Goal: Information Seeking & Learning: Learn about a topic

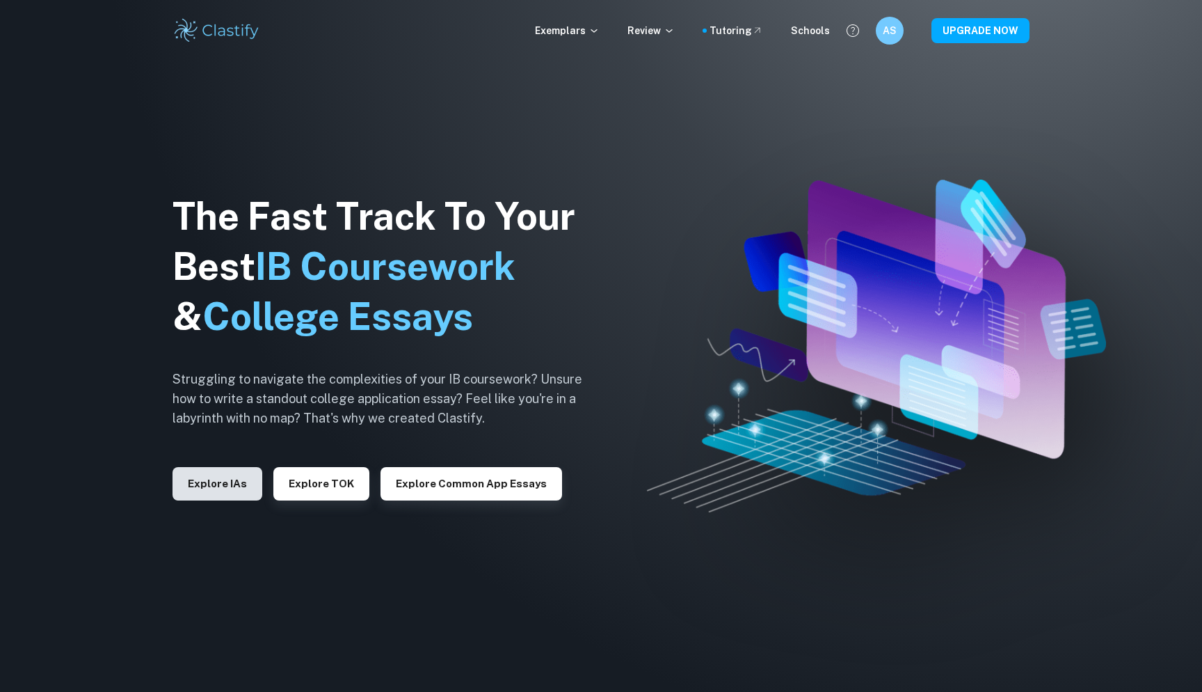
click at [200, 498] on button "Explore IAs" at bounding box center [218, 483] width 90 height 33
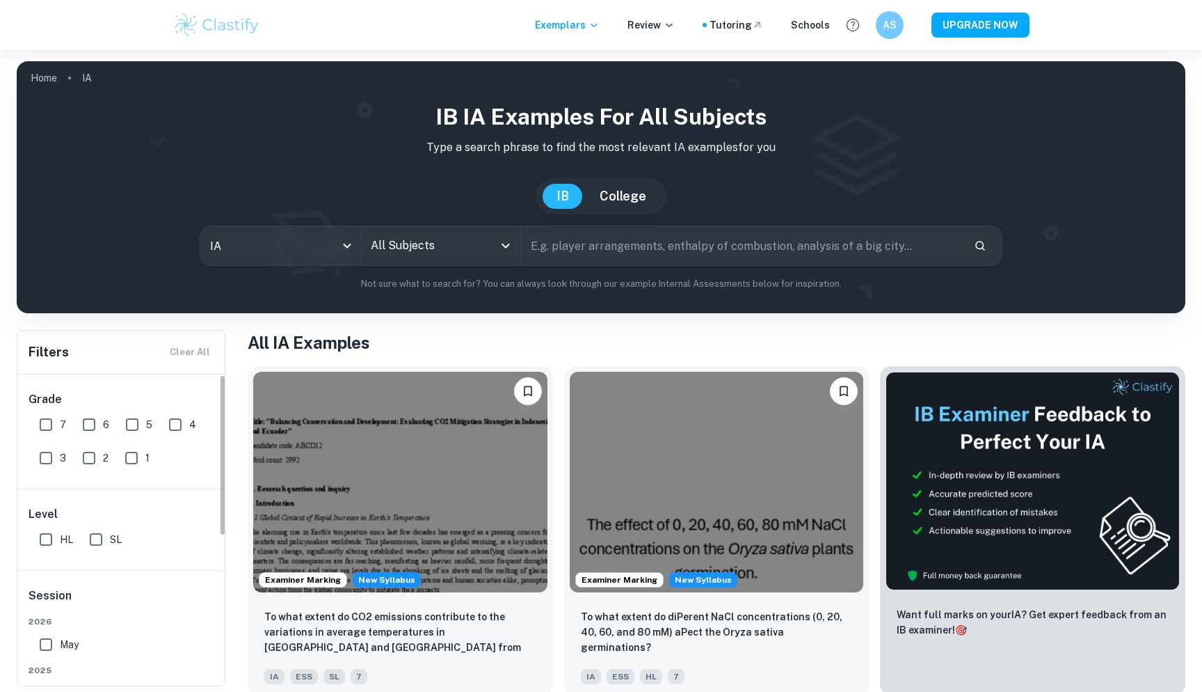
click at [43, 424] on input "7" at bounding box center [46, 424] width 28 height 28
checkbox input "true"
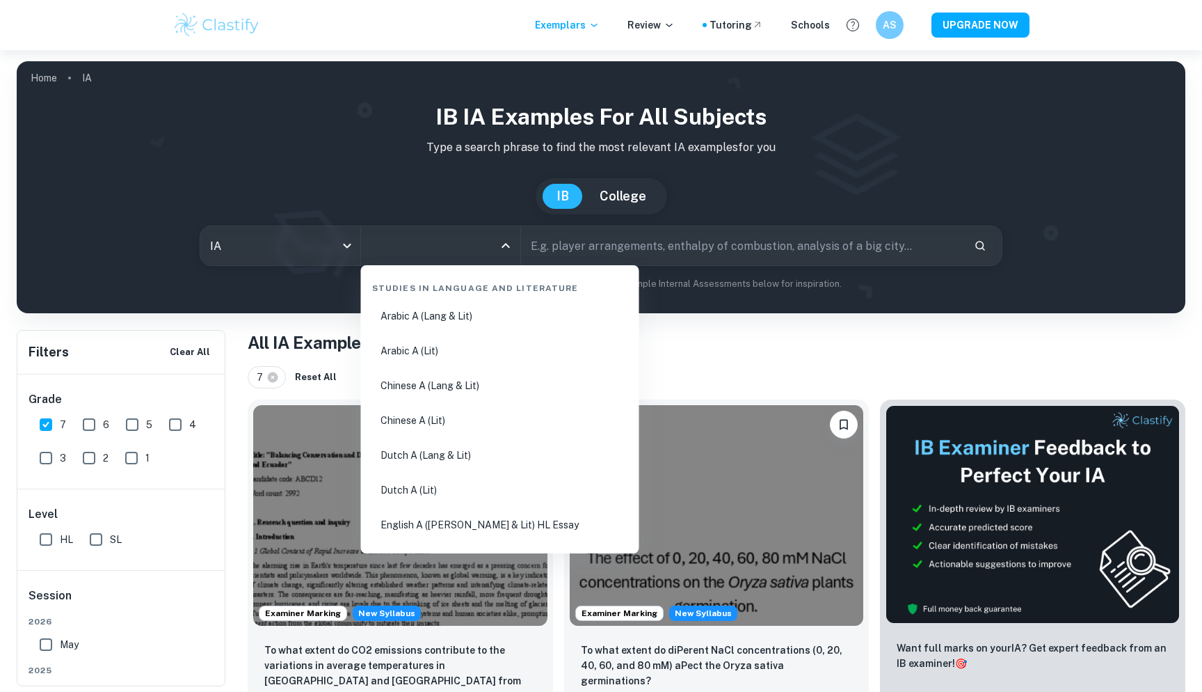
click at [477, 253] on input "All Subjects" at bounding box center [430, 245] width 126 height 26
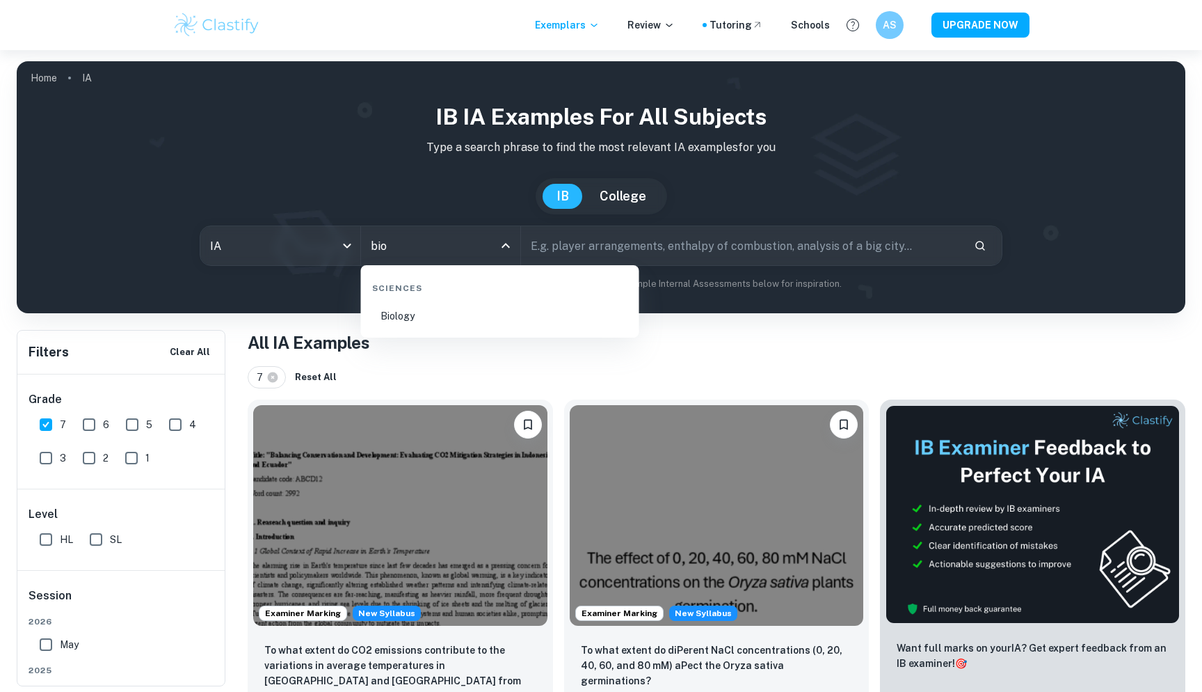
click at [422, 321] on li "Biology" at bounding box center [500, 316] width 267 height 32
type input "Biology"
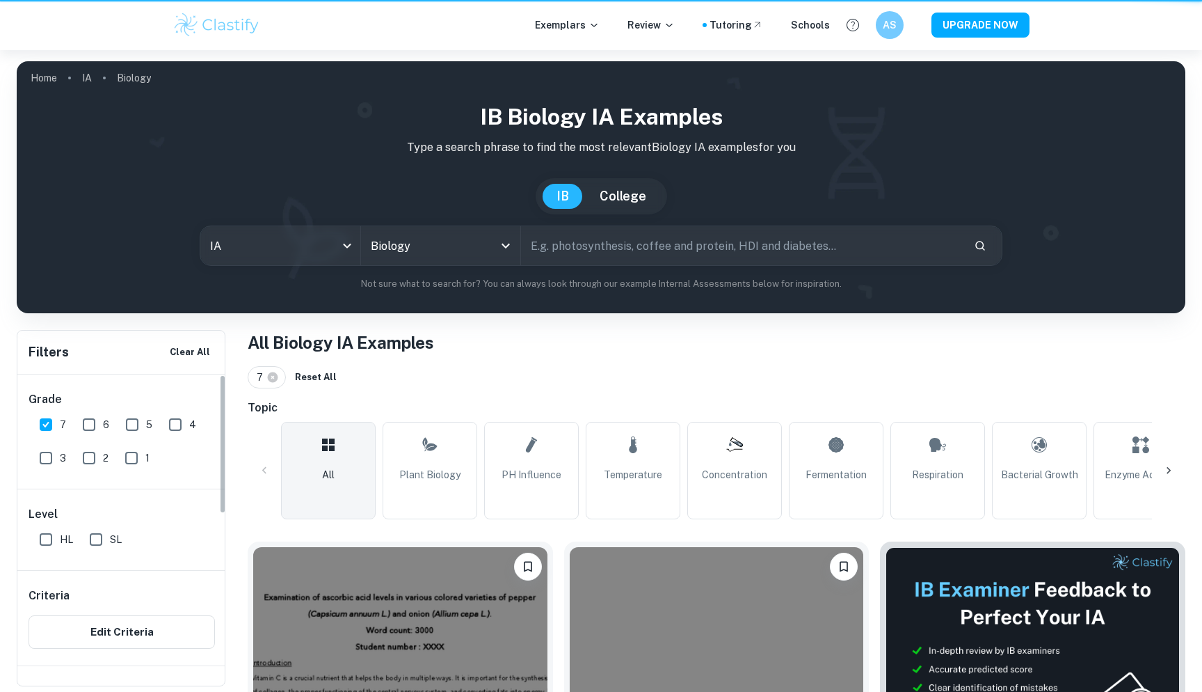
click at [45, 540] on input "HL" at bounding box center [46, 539] width 28 height 28
checkbox input "true"
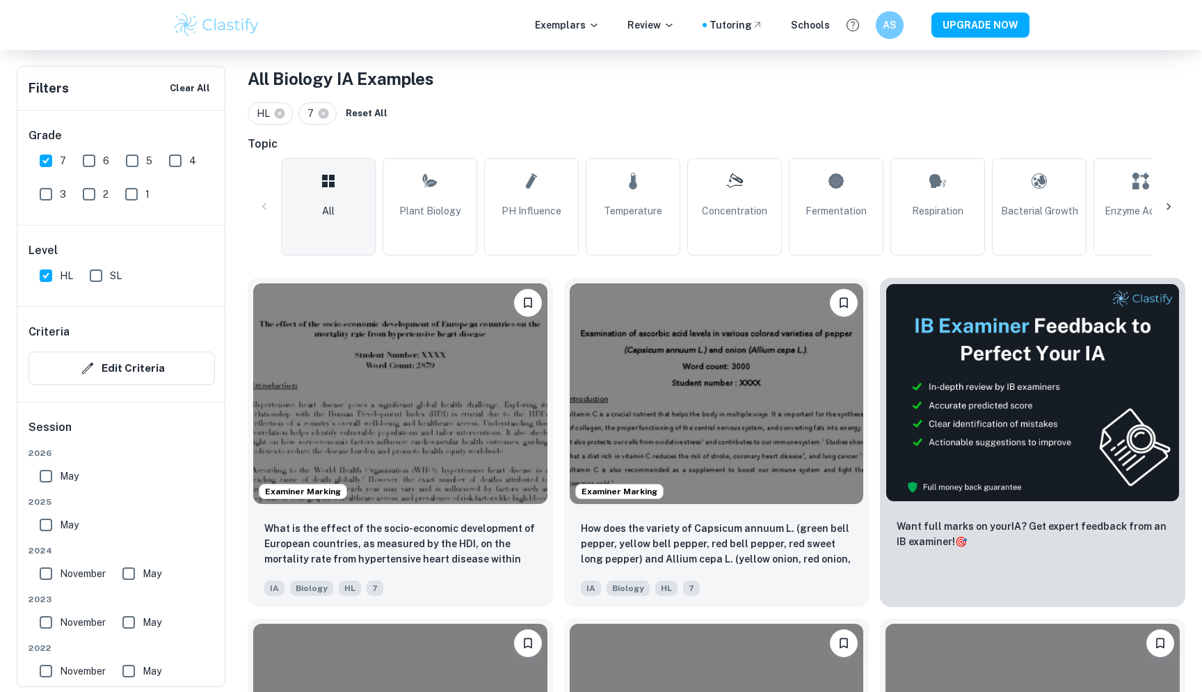
scroll to position [264, 0]
click at [1169, 207] on icon at bounding box center [1169, 205] width 4 height 7
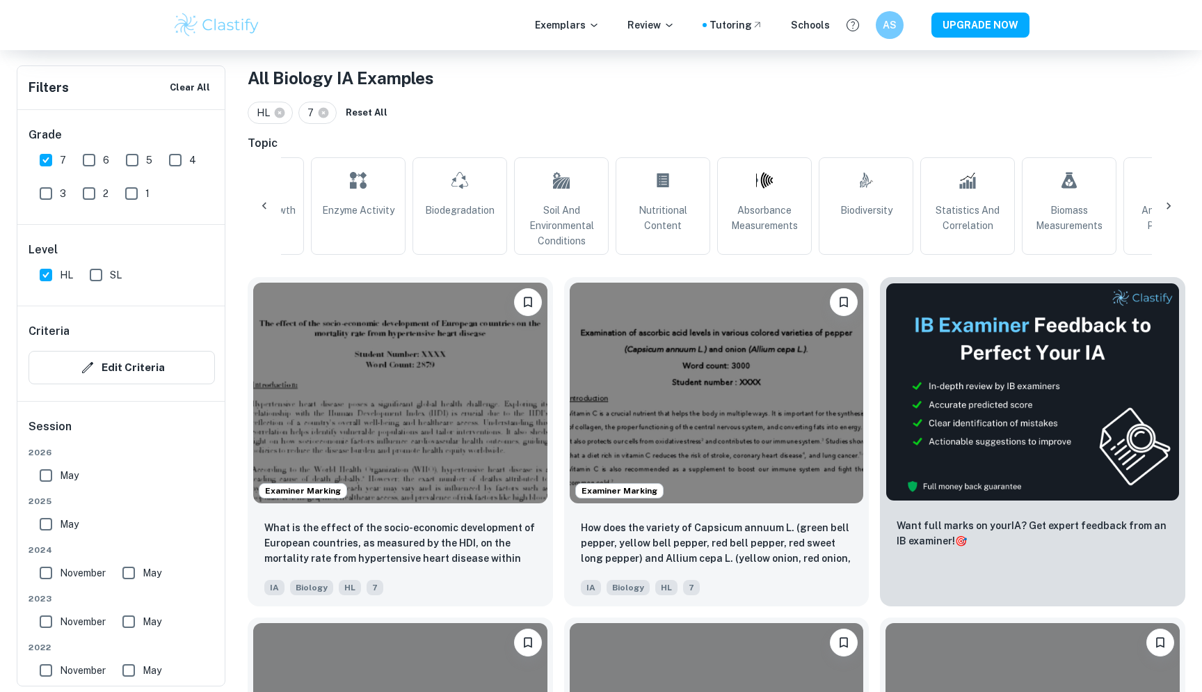
scroll to position [0, 839]
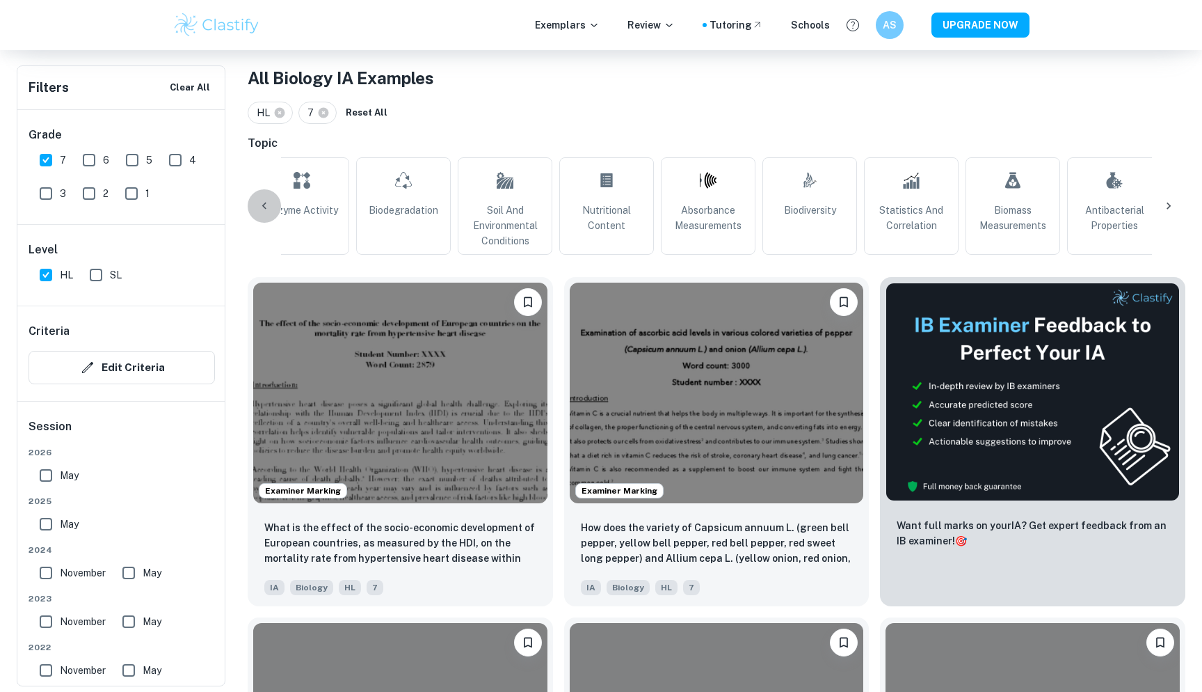
click at [266, 206] on icon at bounding box center [264, 206] width 14 height 14
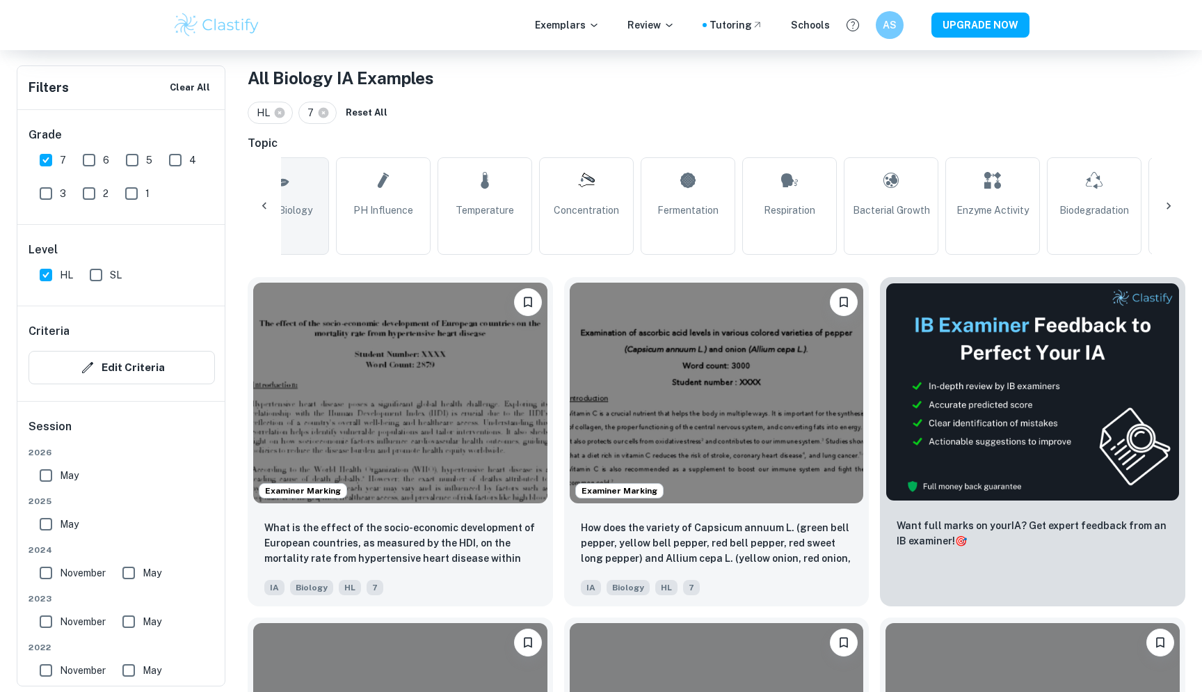
scroll to position [0, 0]
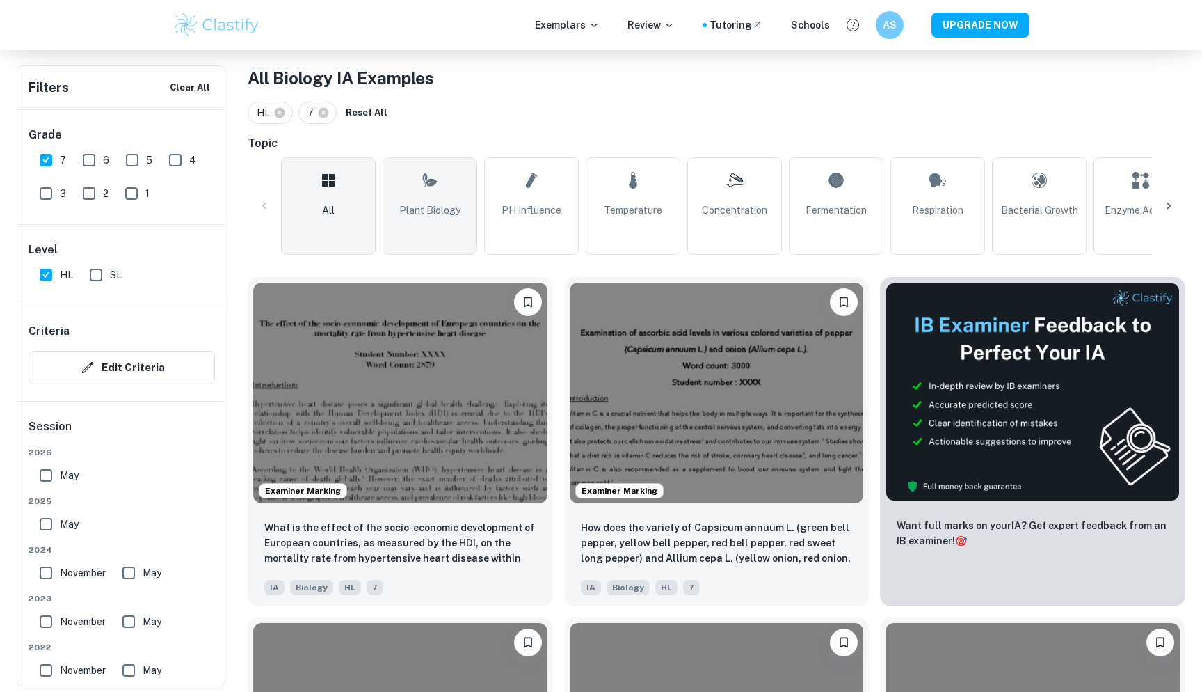
click at [449, 206] on span "Plant Biology" at bounding box center [429, 209] width 61 height 15
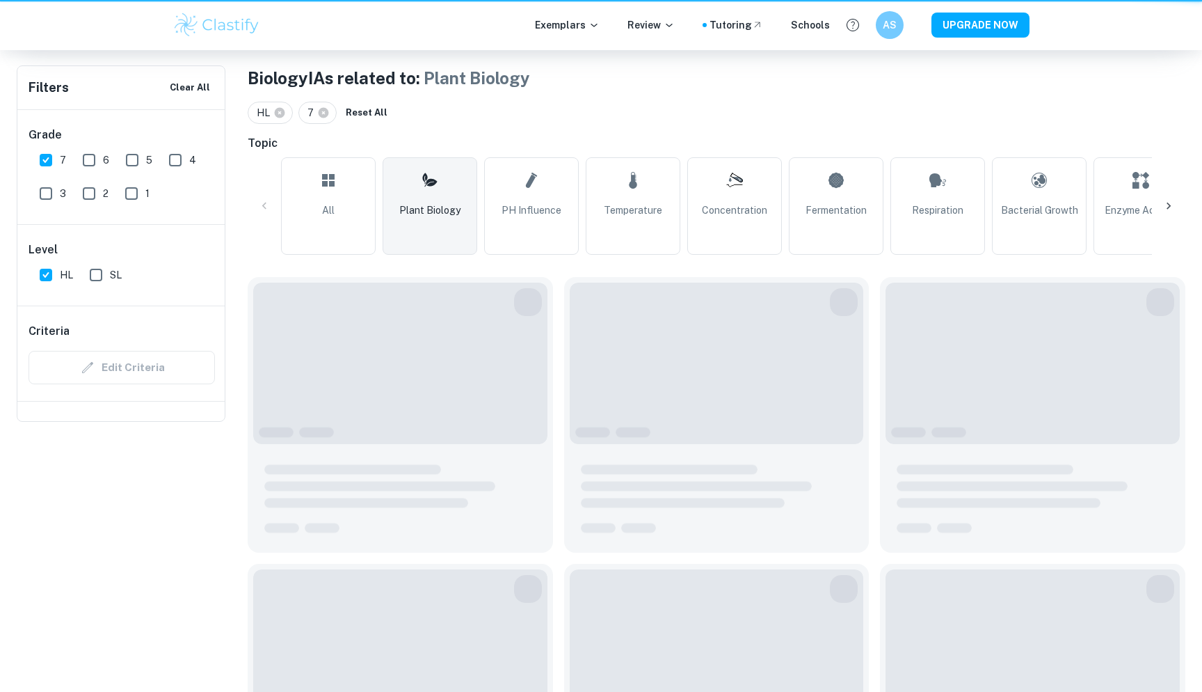
type input "Plant Biology"
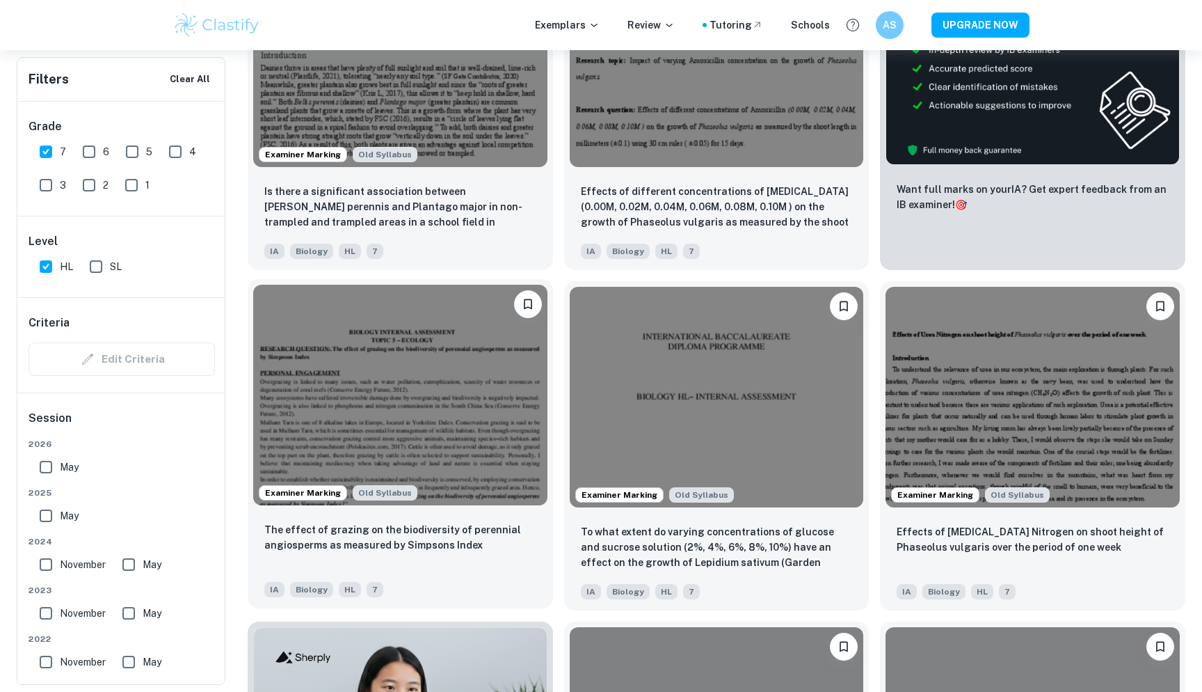
scroll to position [542, 0]
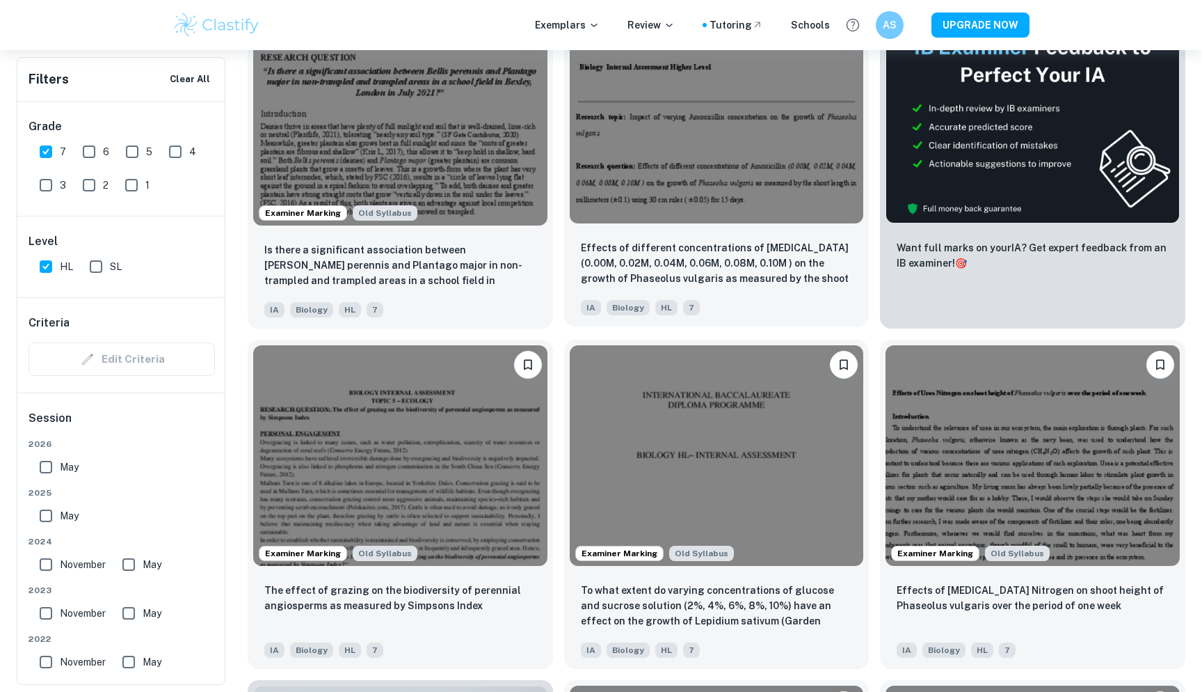
click at [676, 126] on img at bounding box center [717, 113] width 294 height 221
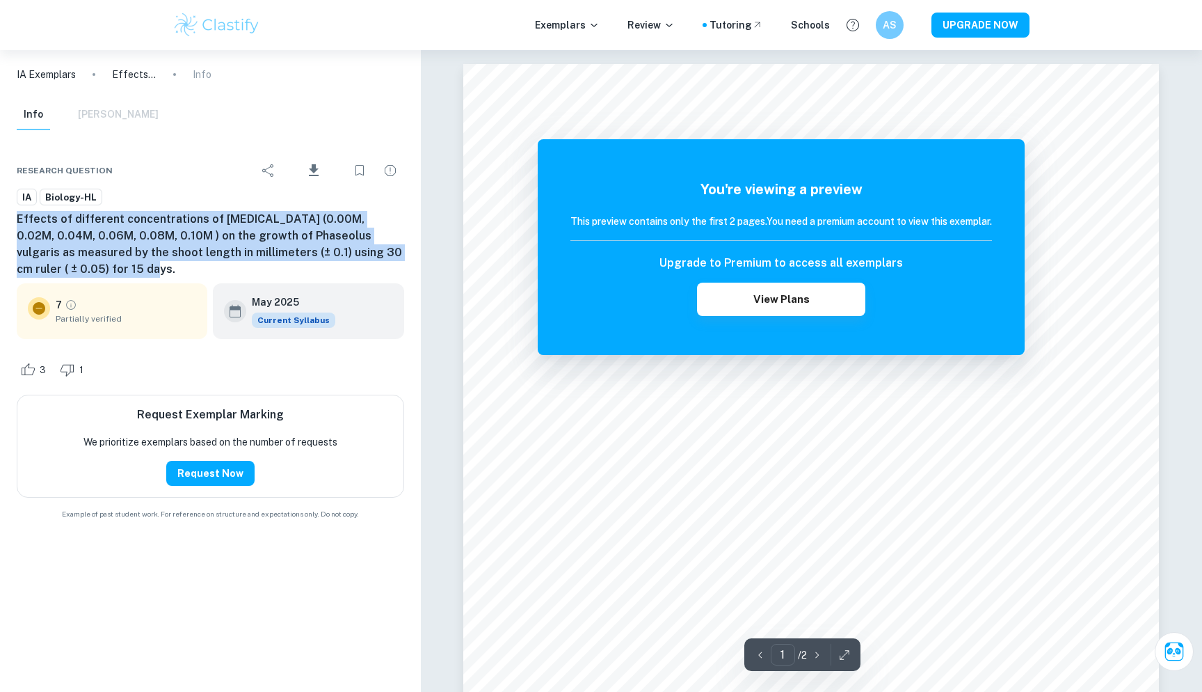
drag, startPoint x: 49, startPoint y: 266, endPoint x: 13, endPoint y: 216, distance: 62.8
click at [13, 216] on div "Research question Download IA Biology-HL Effects of different concentrations of…" at bounding box center [210, 336] width 421 height 401
copy h6 "Effects of different concentrations of [MEDICAL_DATA] (0.00M, 0.02M, 0.04M, 0.0…"
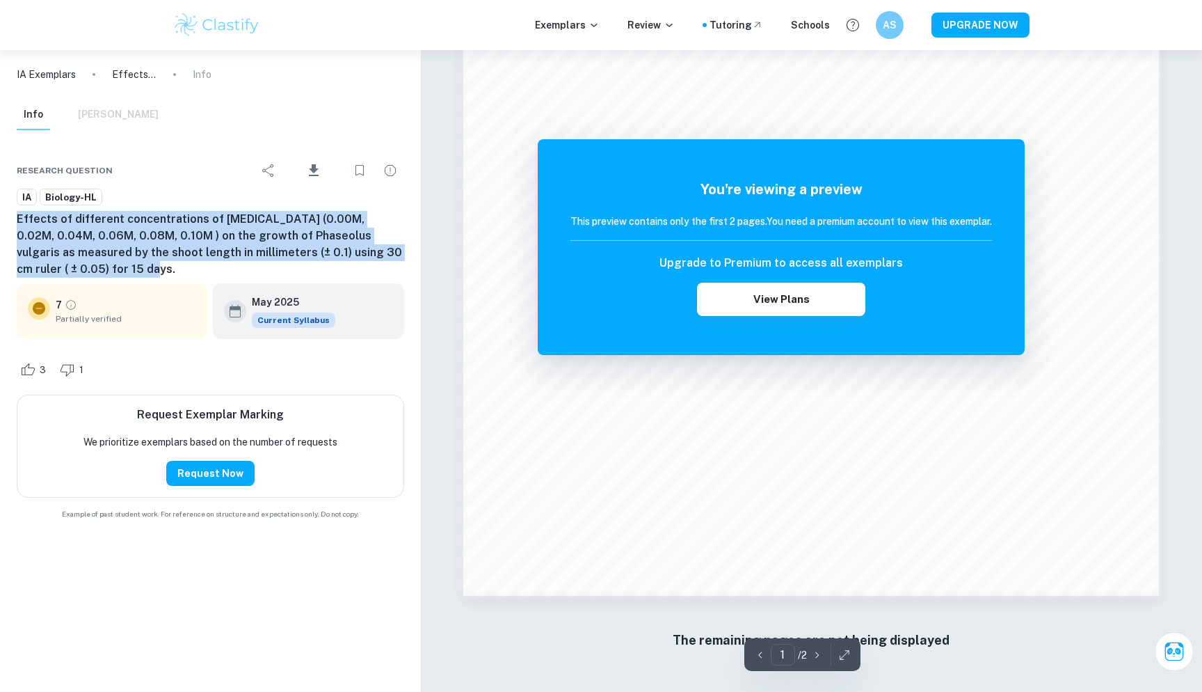
scroll to position [1001, 0]
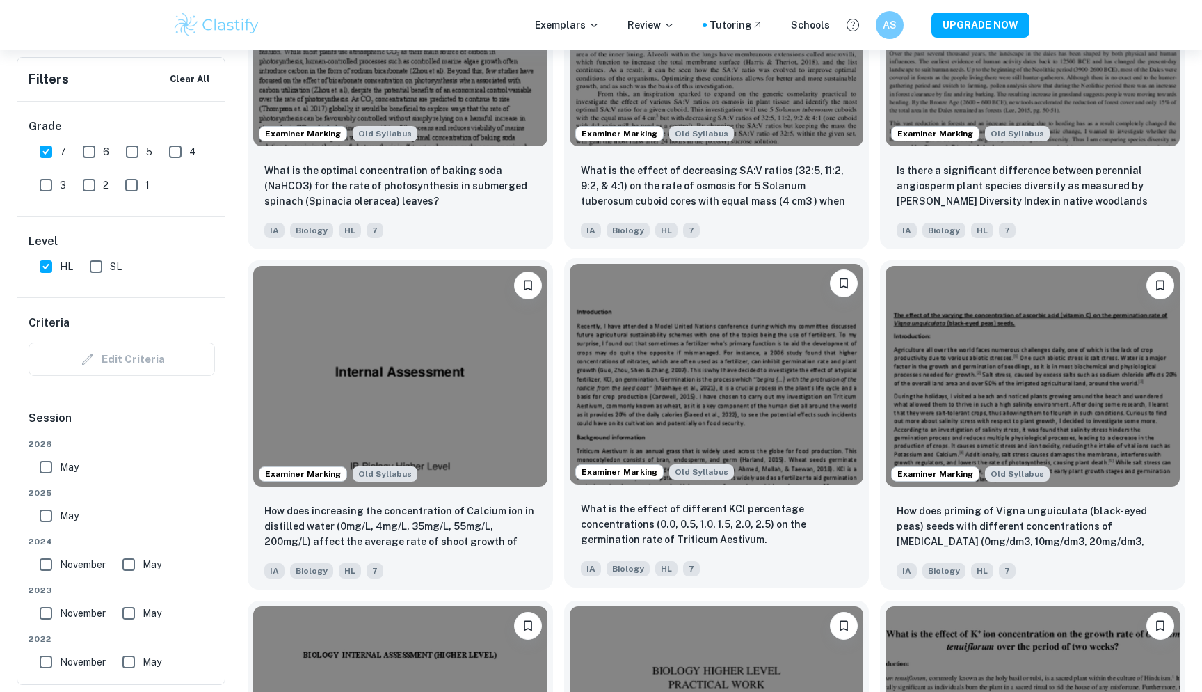
scroll to position [1643, 0]
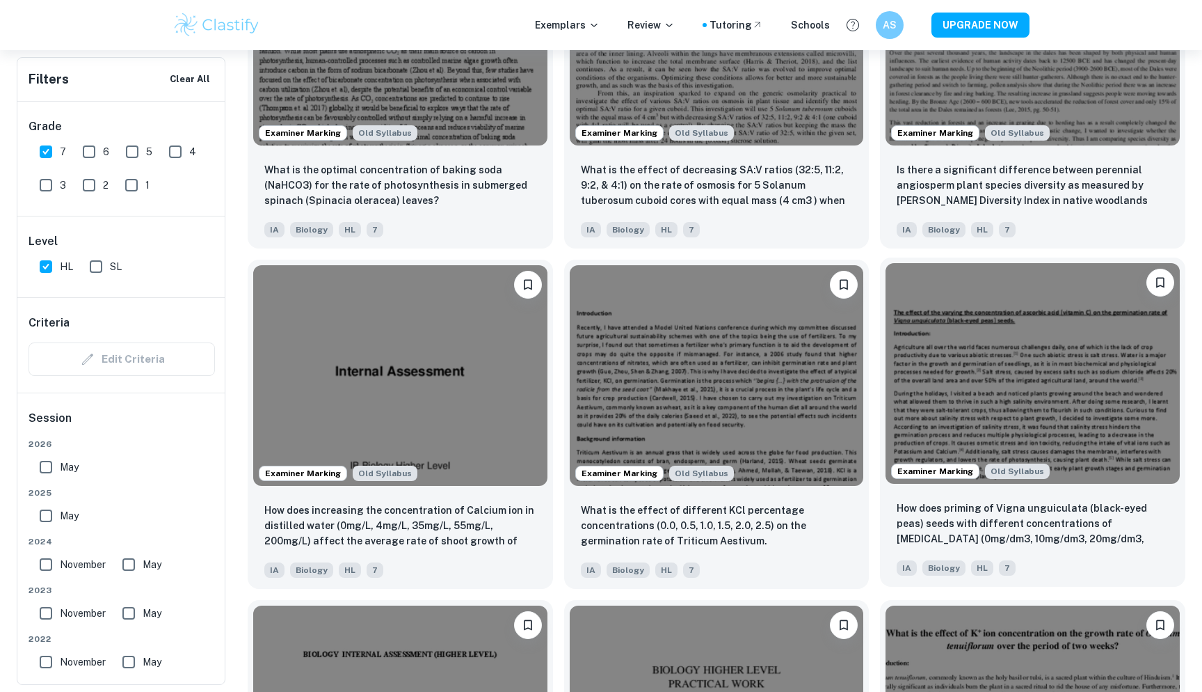
click at [1054, 355] on img at bounding box center [1033, 373] width 294 height 221
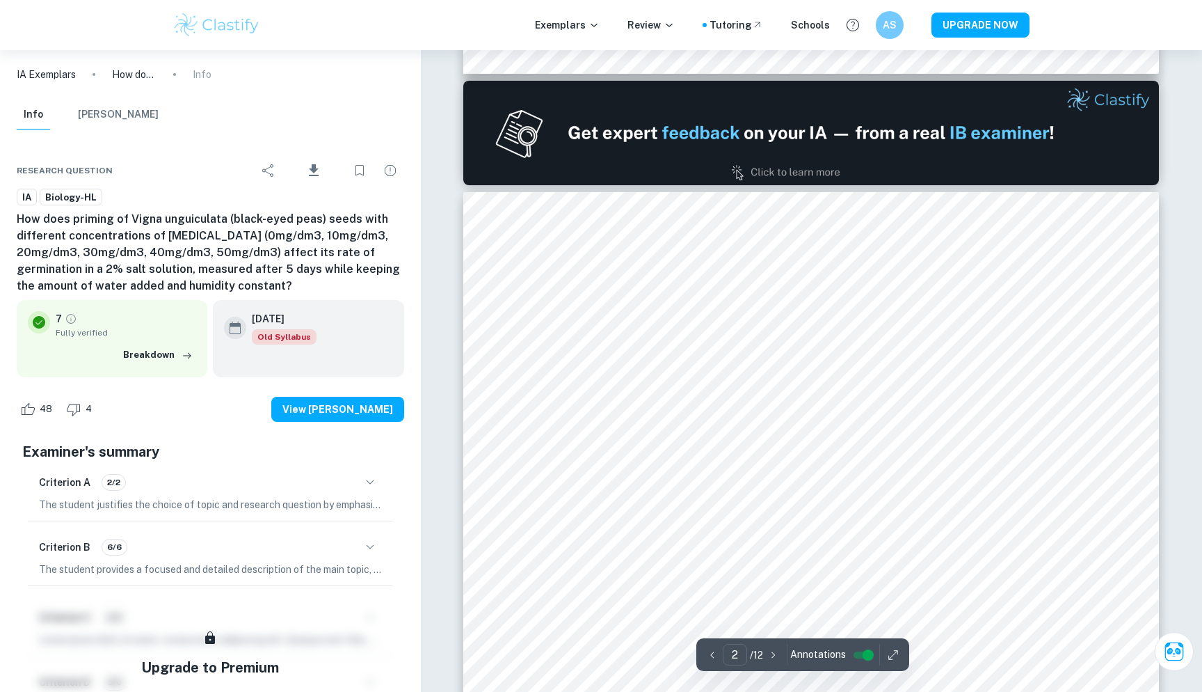
scroll to position [993, 0]
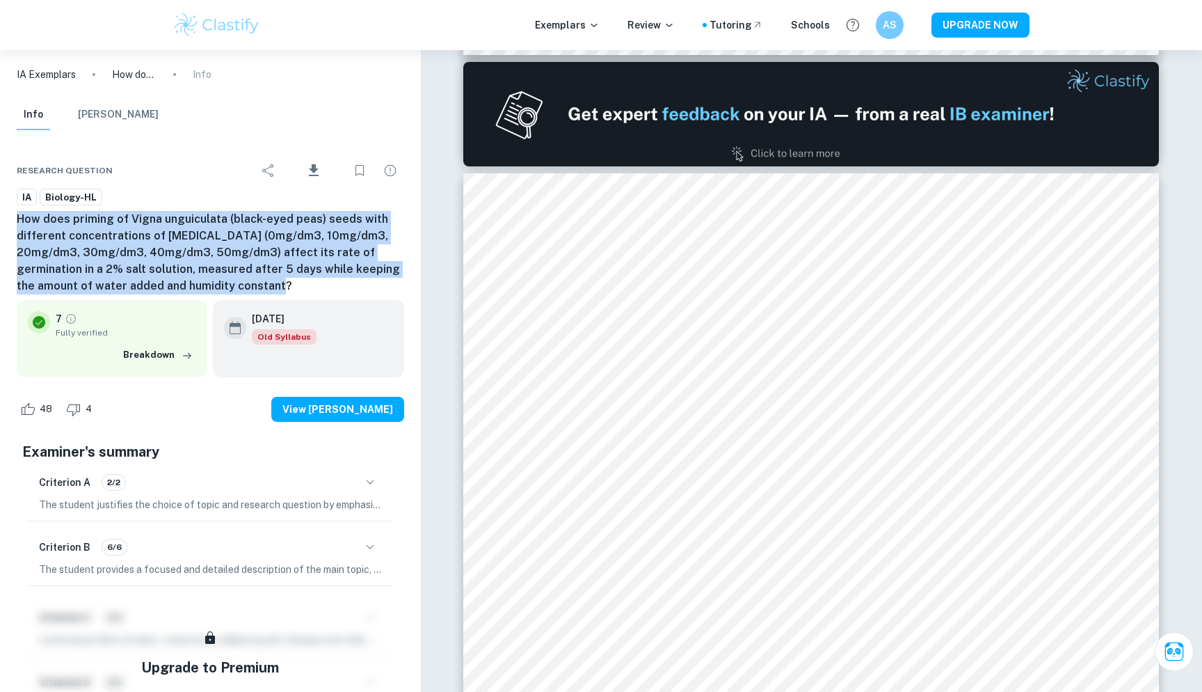
drag, startPoint x: 301, startPoint y: 289, endPoint x: 14, endPoint y: 216, distance: 296.3
click at [14, 216] on div "Research question Download IA Biology-HL How does priming of Vigna unguiculata …" at bounding box center [210, 483] width 421 height 694
copy h6 "How does priming of Vigna unguiculata (black-eyed peas) seeds with different co…"
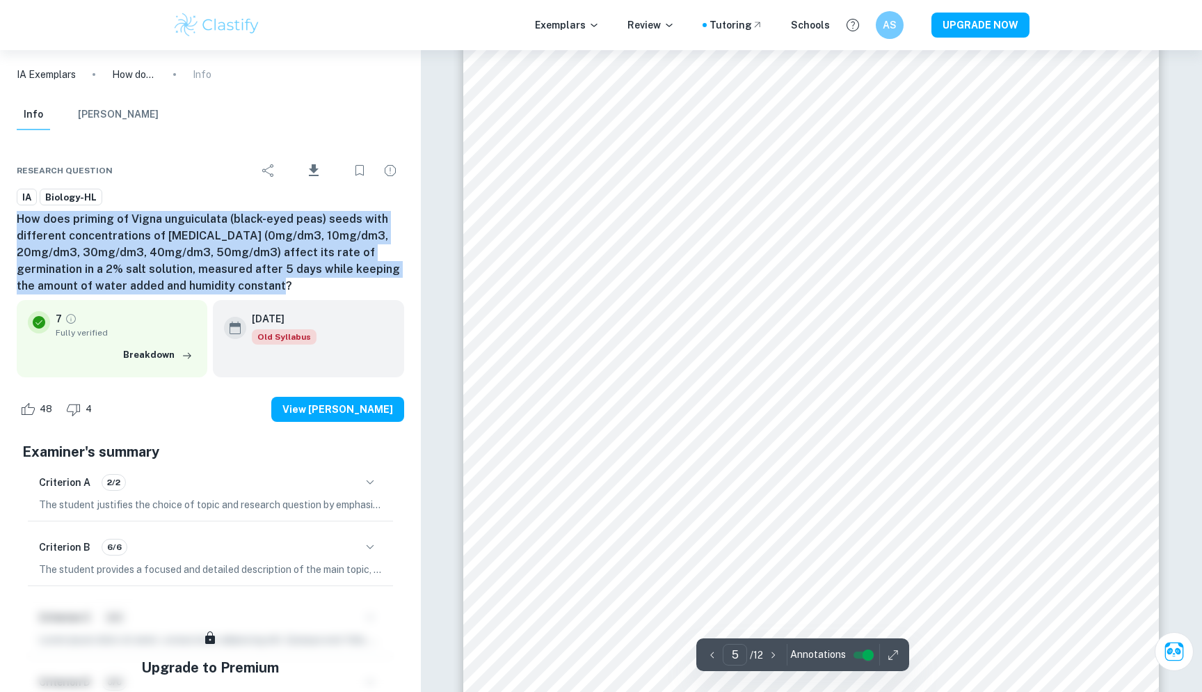
scroll to position [4442, 0]
type input "3"
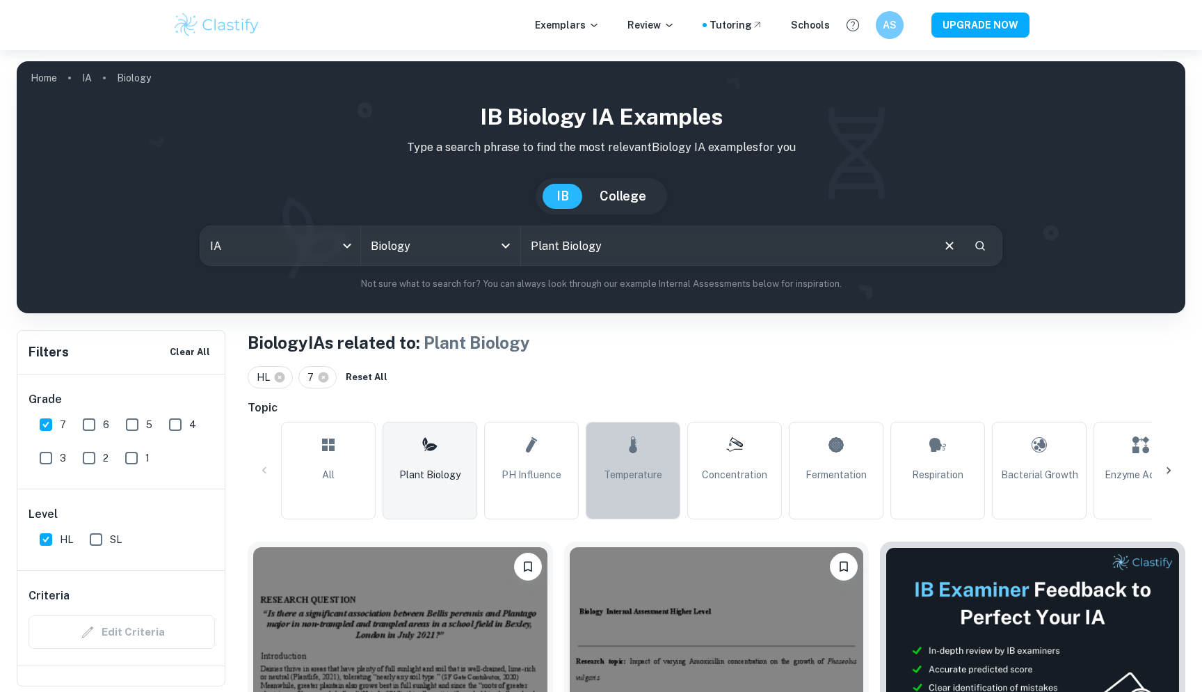
click at [616, 490] on link "Temperature" at bounding box center [633, 470] width 95 height 97
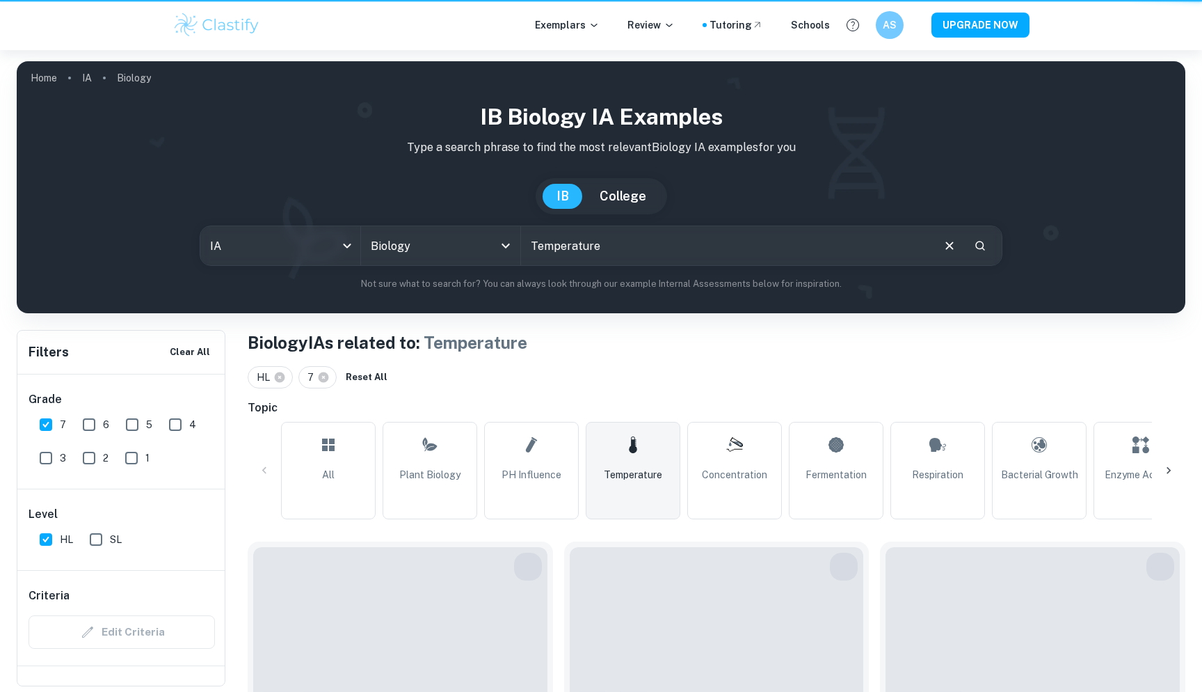
type input "Temperature"
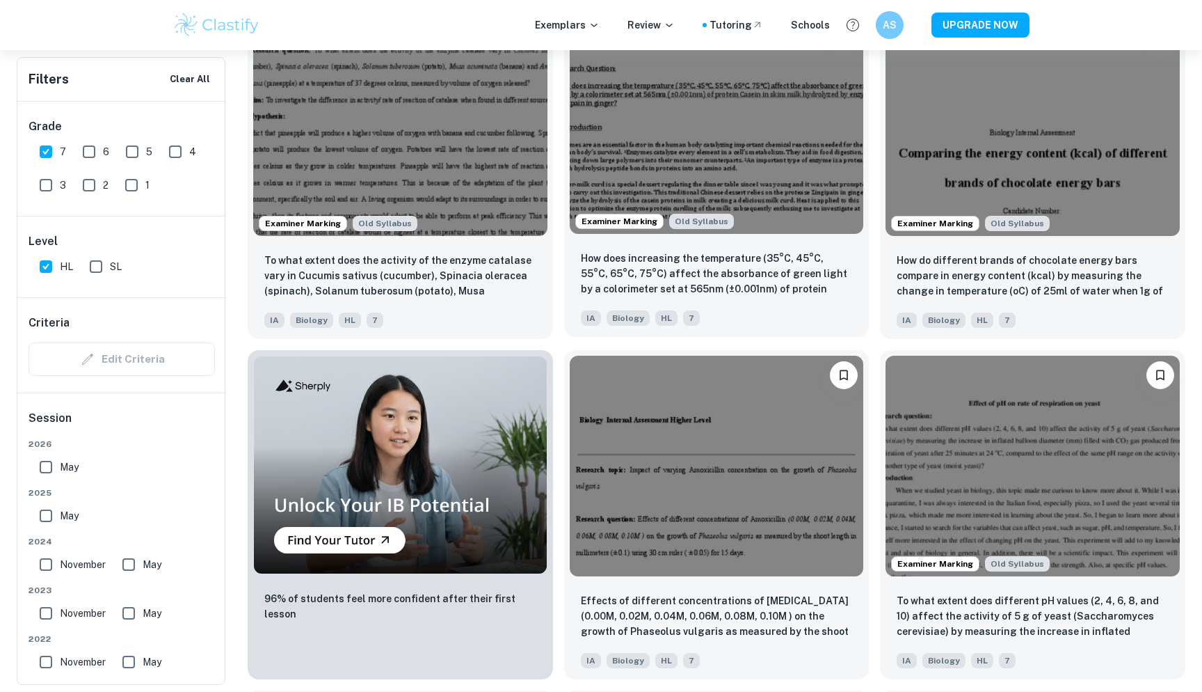
scroll to position [870, 0]
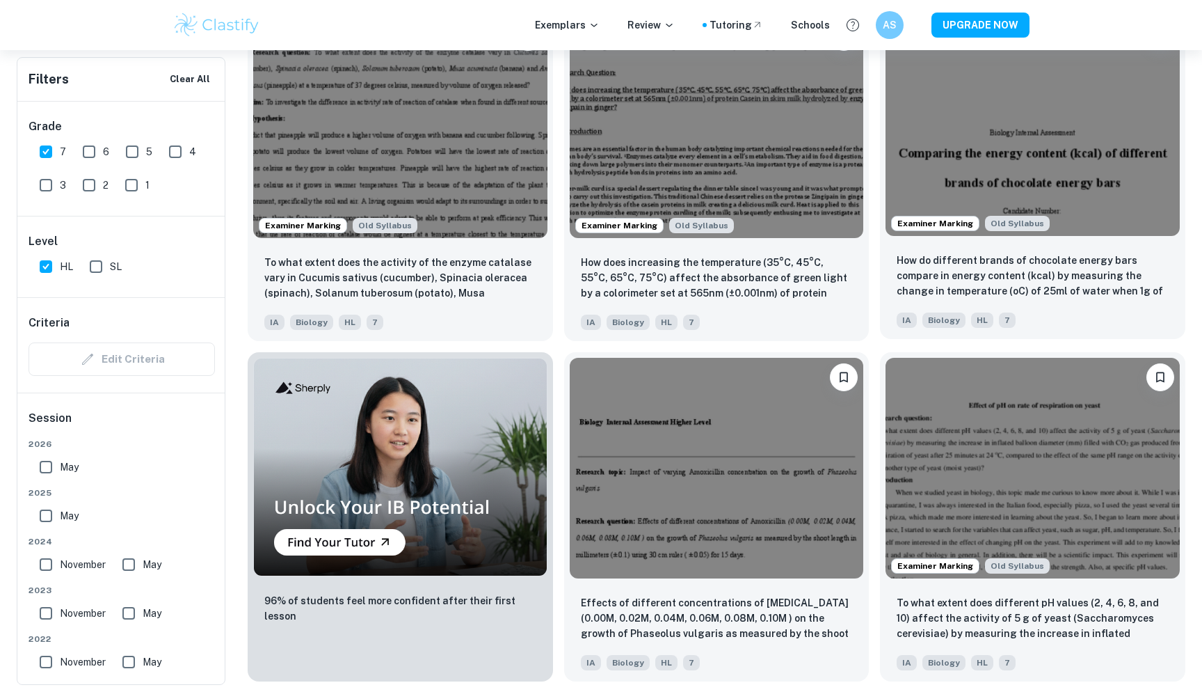
click at [1042, 132] on img at bounding box center [1033, 125] width 294 height 221
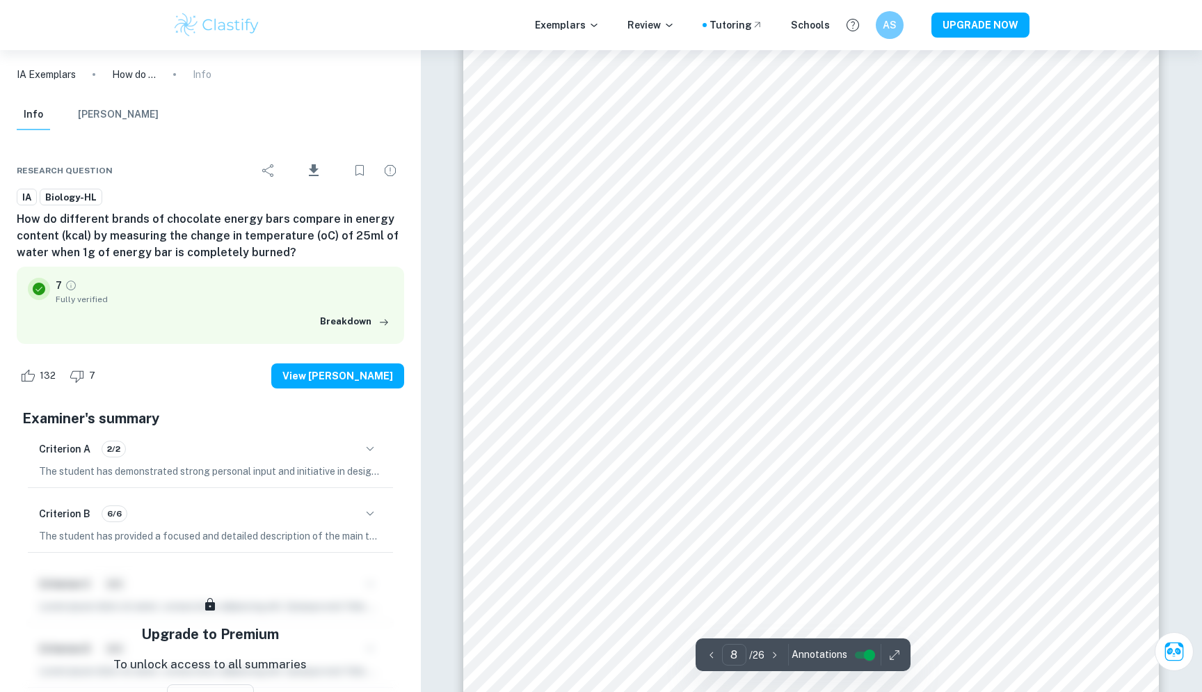
scroll to position [7441, 0]
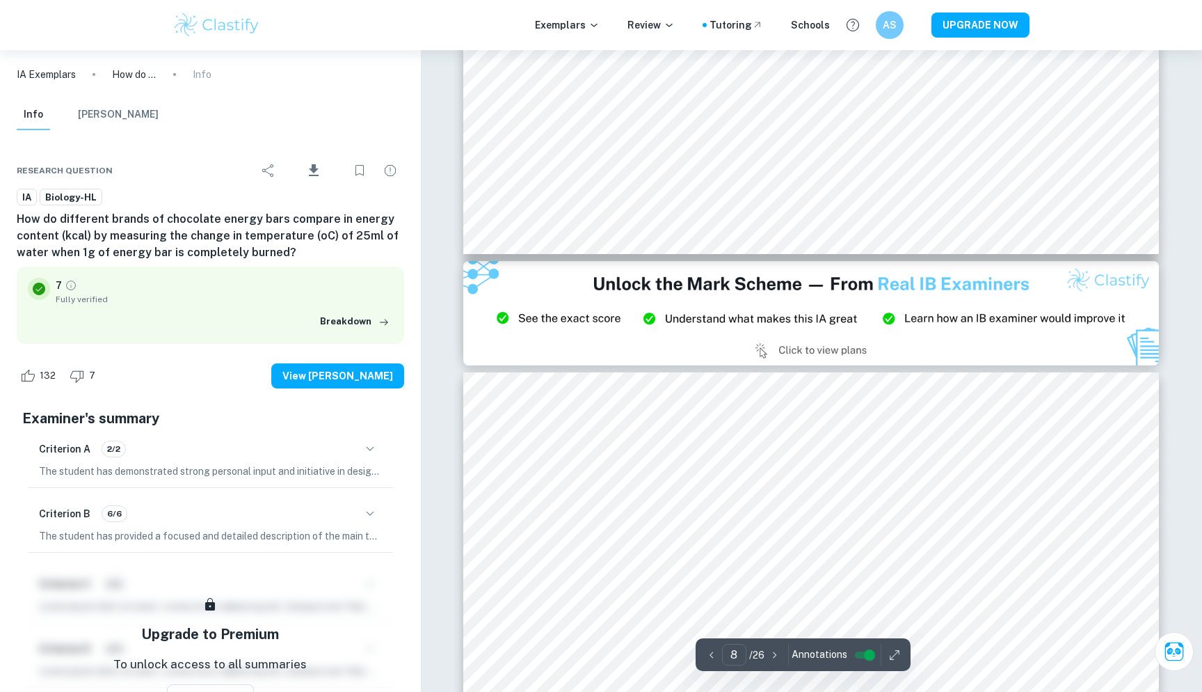
type input "9"
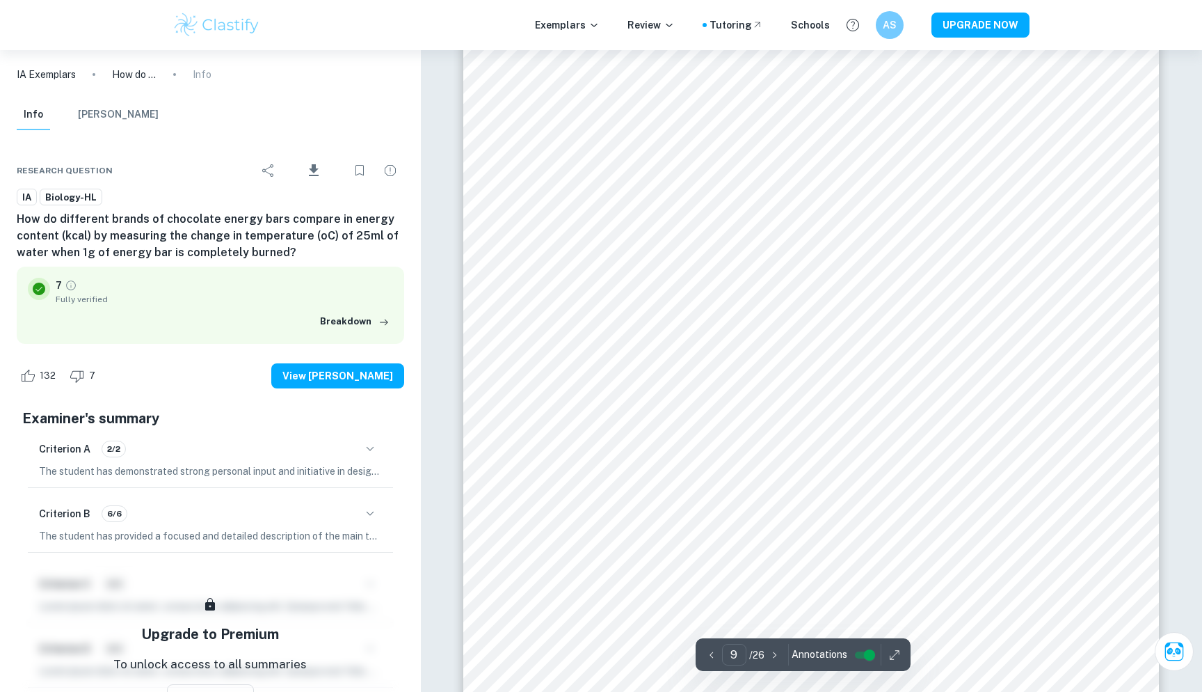
scroll to position [8554, 0]
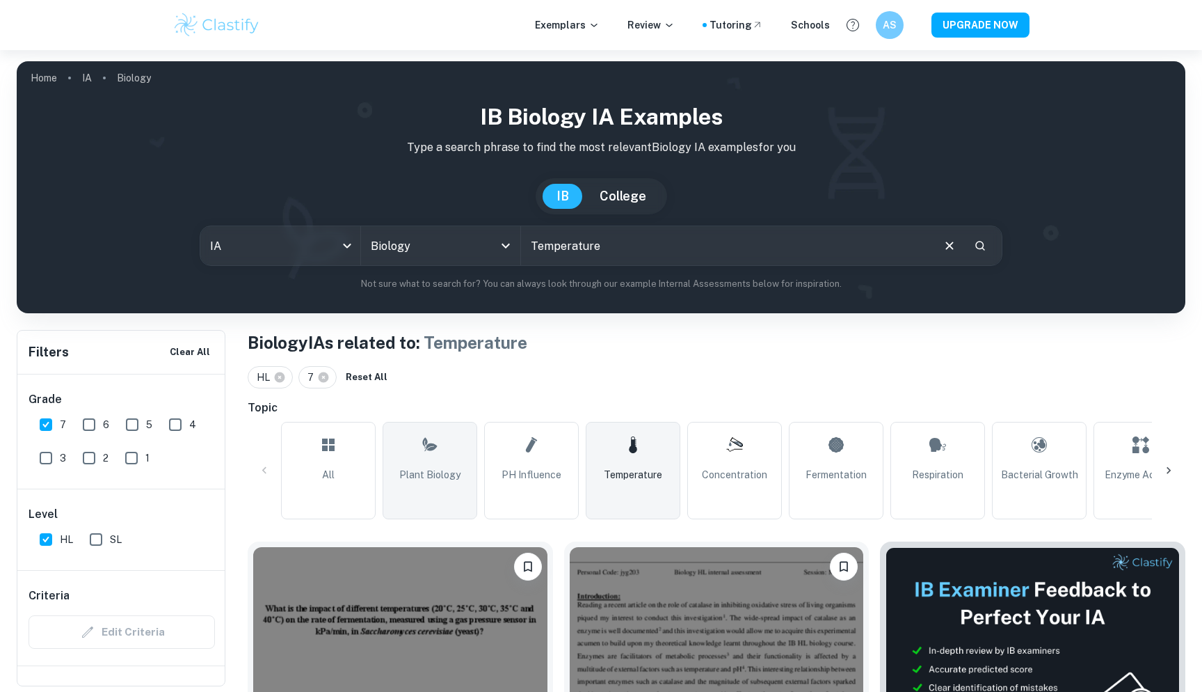
click at [426, 466] on link "Plant Biology" at bounding box center [430, 470] width 95 height 97
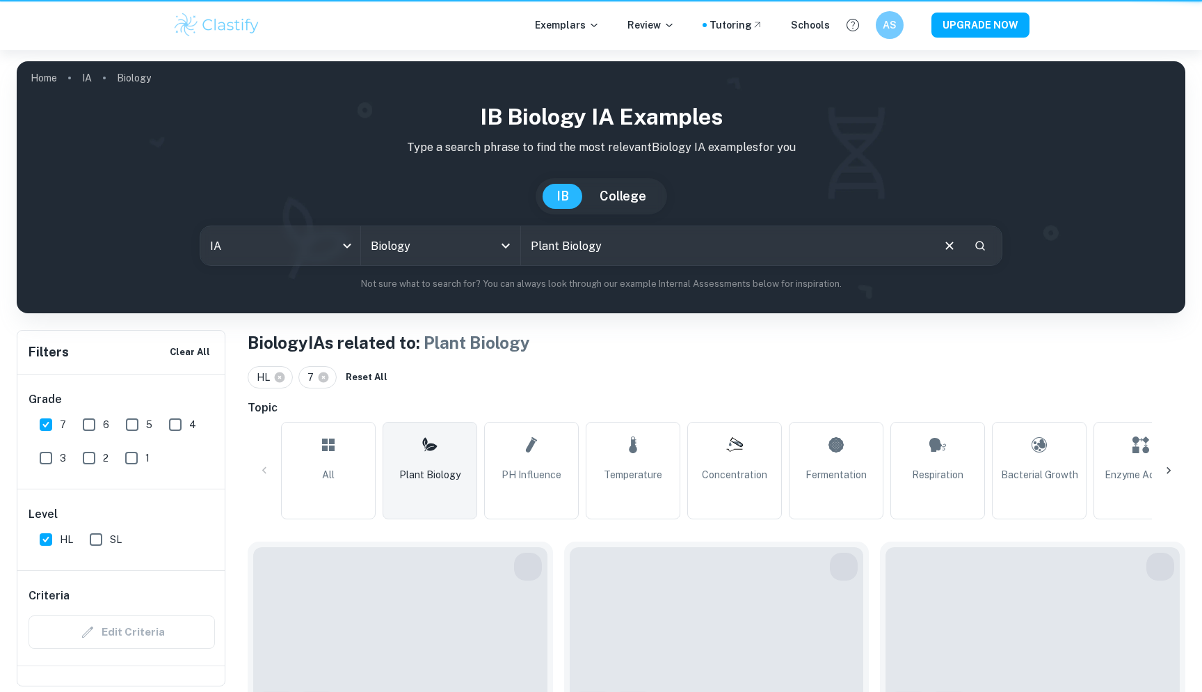
type input "Plant Biology"
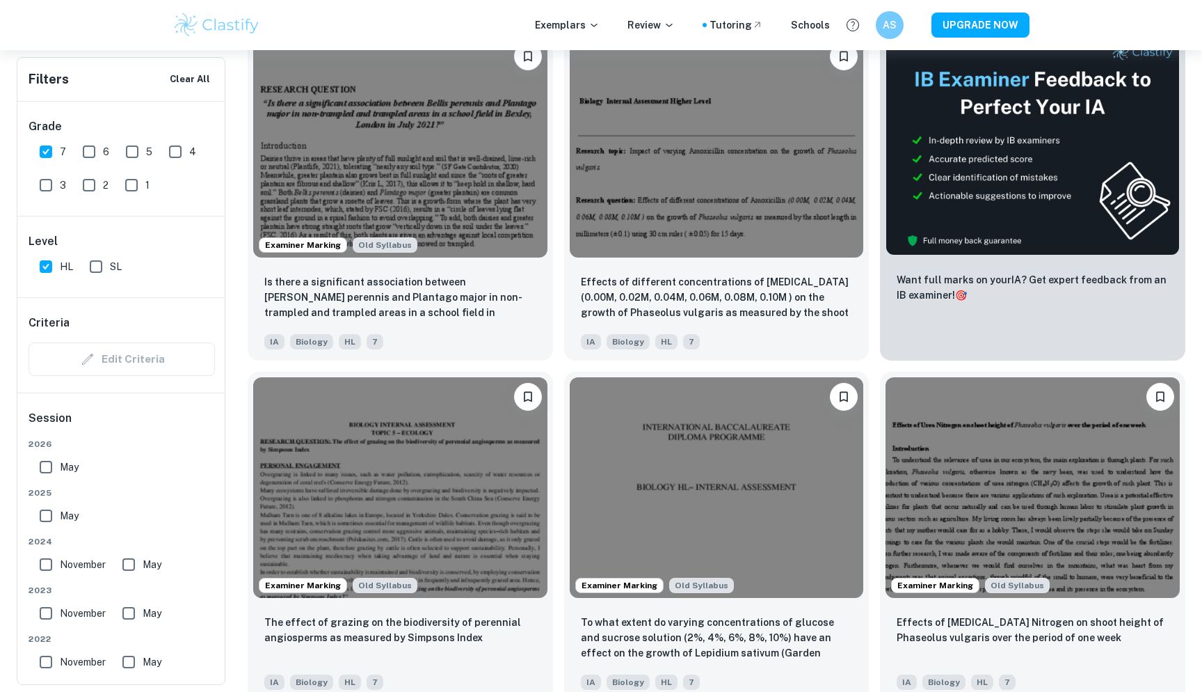
scroll to position [512, 0]
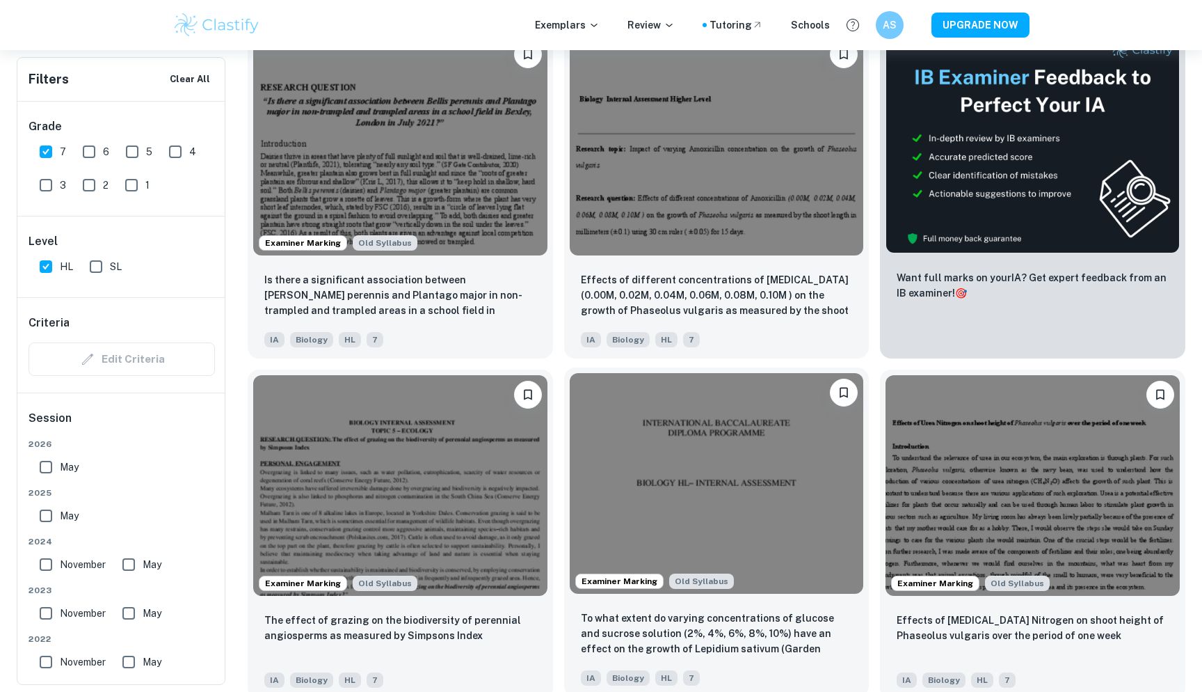
click at [696, 511] on img at bounding box center [717, 483] width 294 height 221
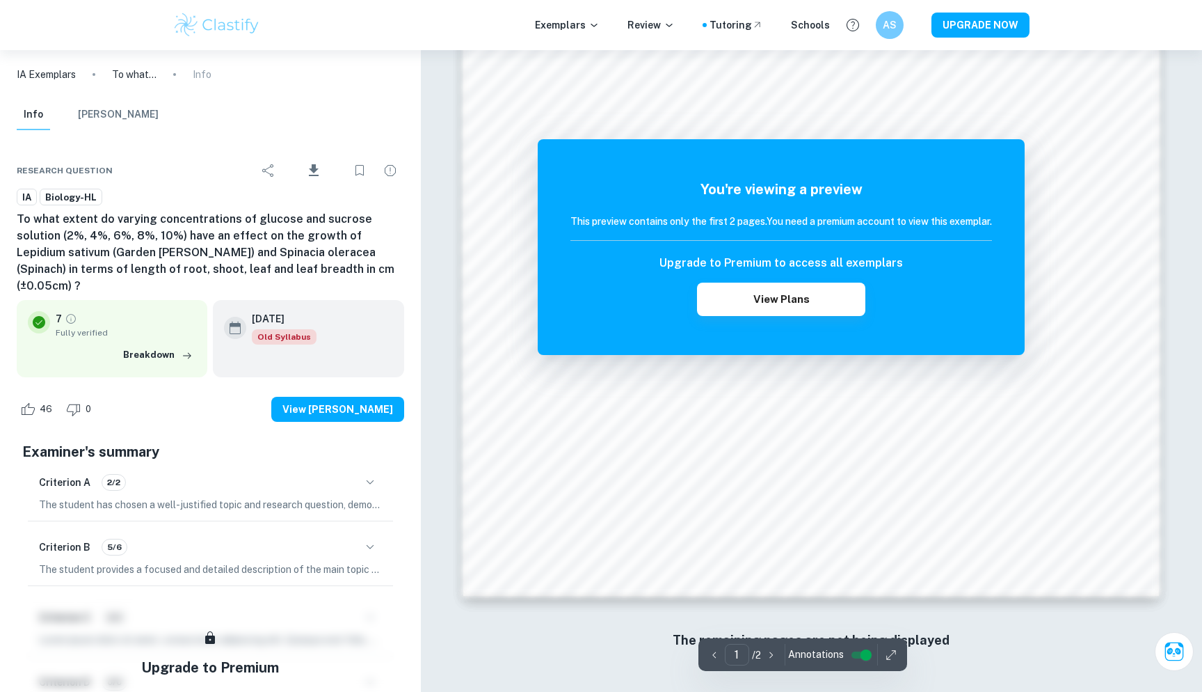
scroll to position [1443, 0]
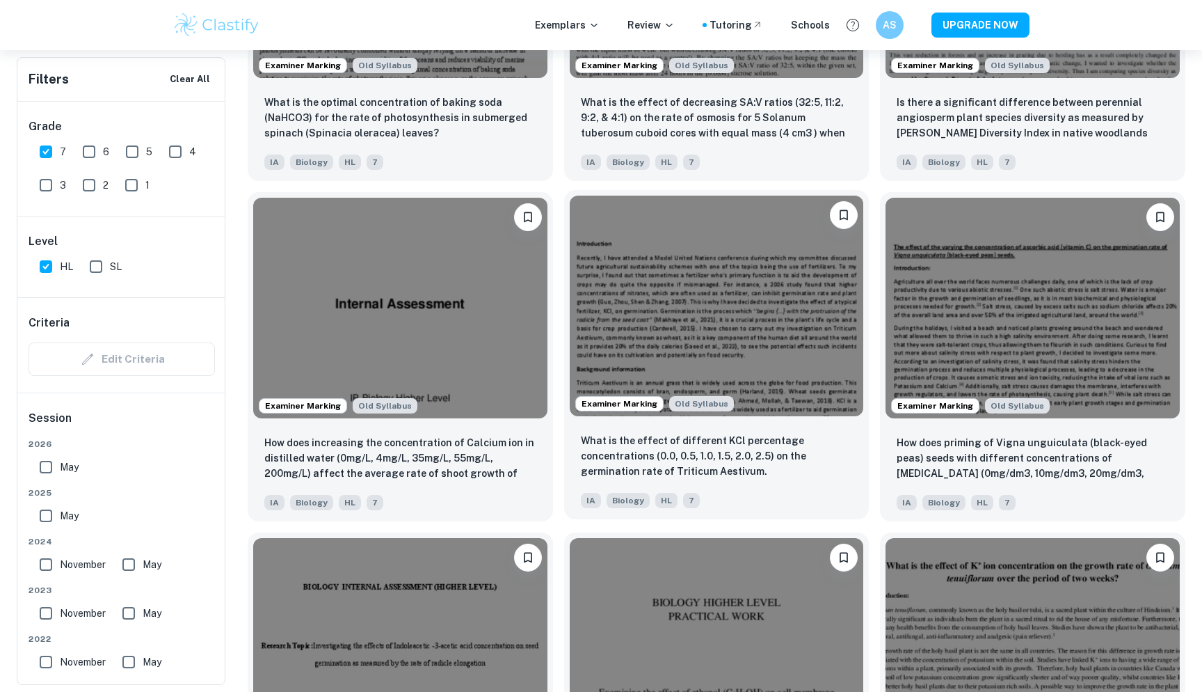
scroll to position [1712, 0]
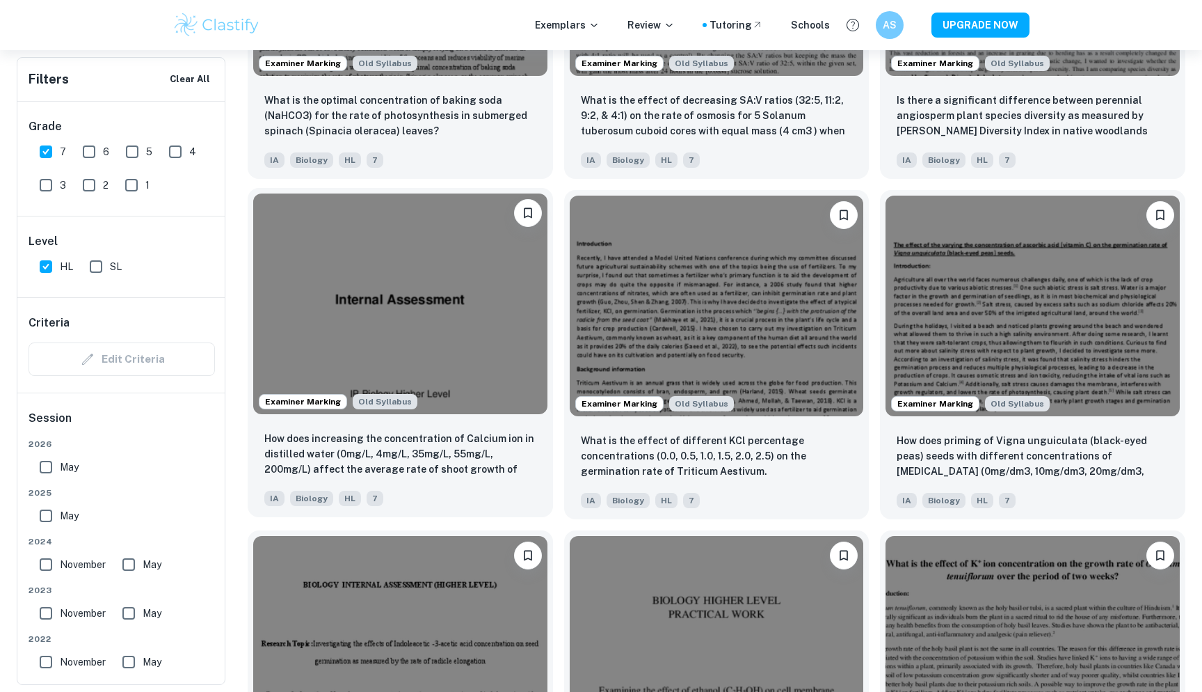
click at [414, 329] on img at bounding box center [400, 303] width 294 height 221
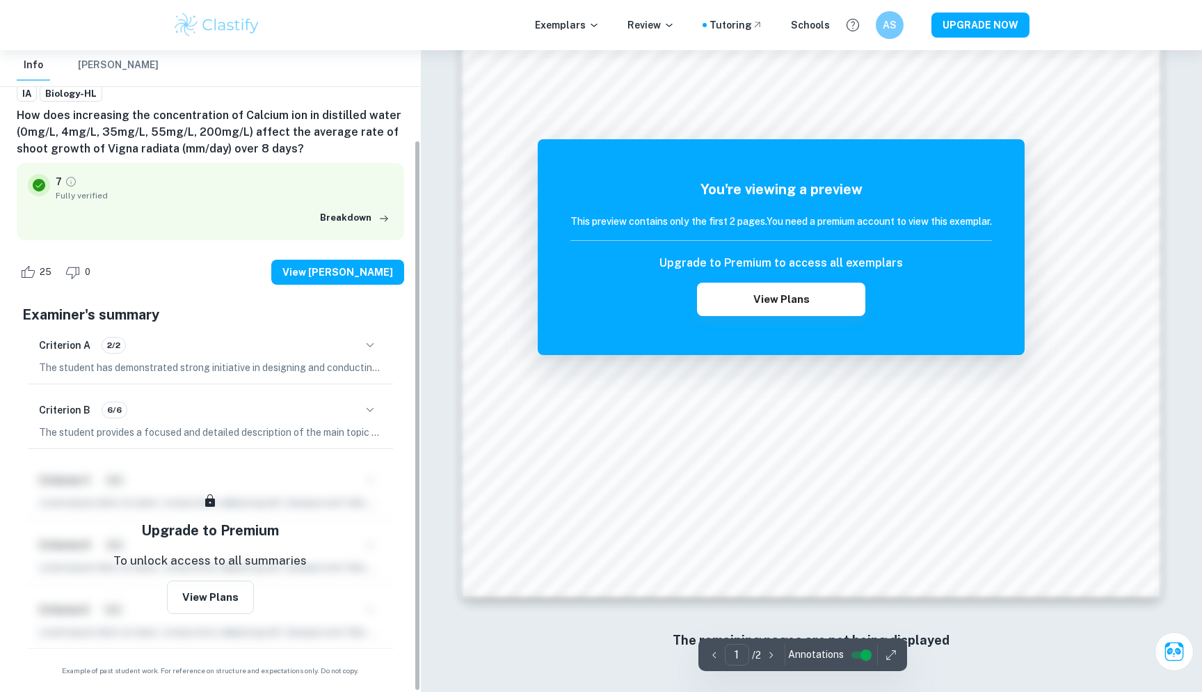
scroll to position [1276, 0]
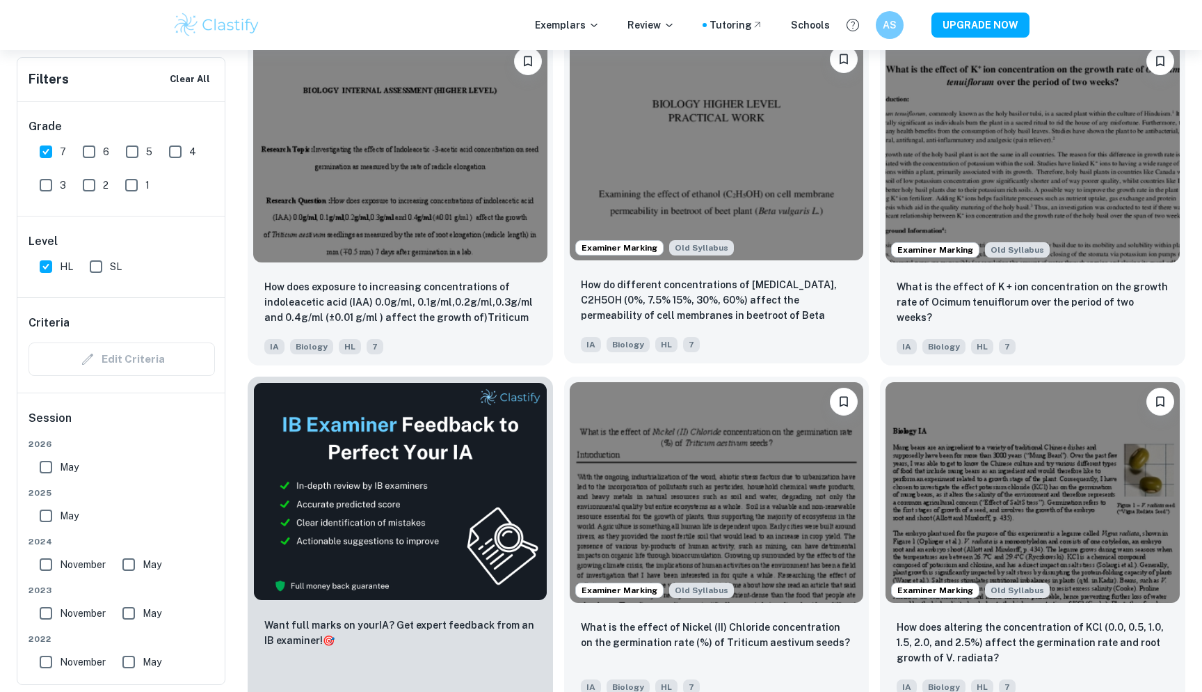
scroll to position [2207, 0]
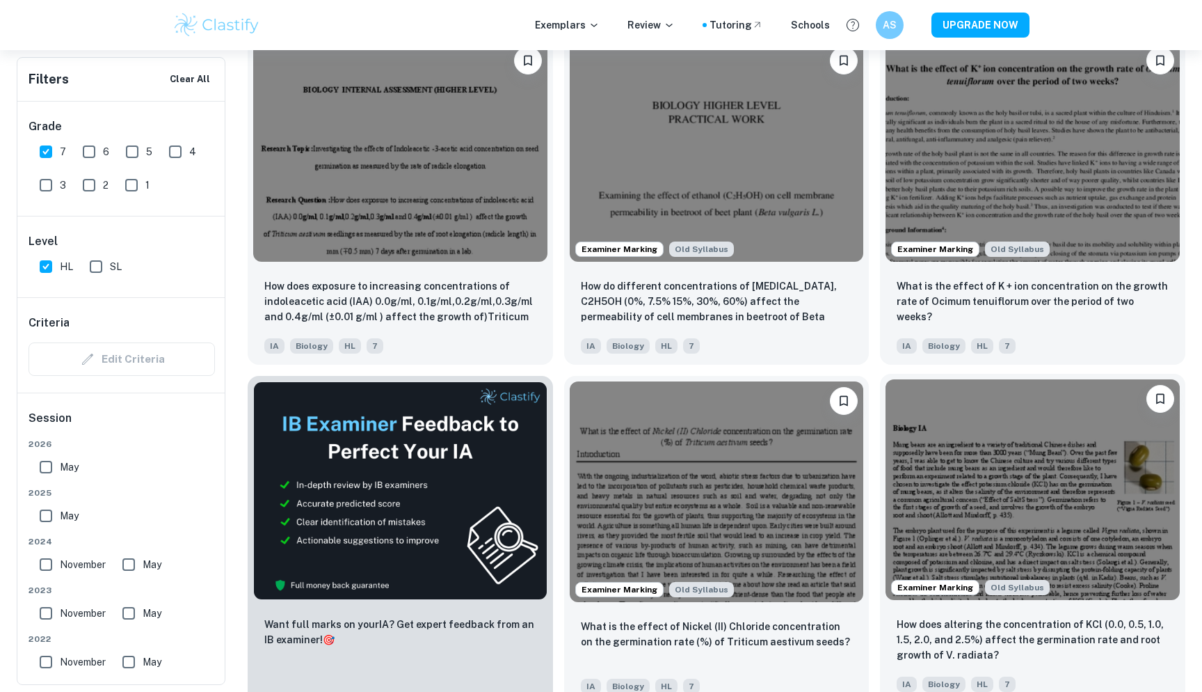
click at [984, 491] on img at bounding box center [1033, 489] width 294 height 221
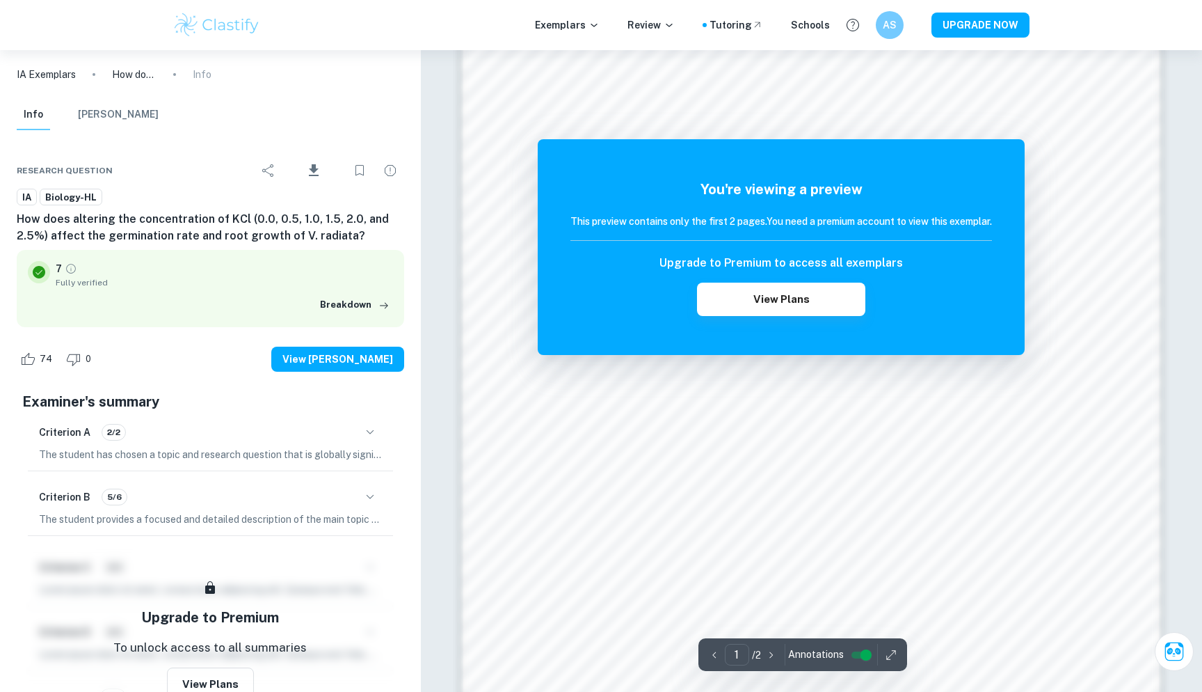
scroll to position [1320, 0]
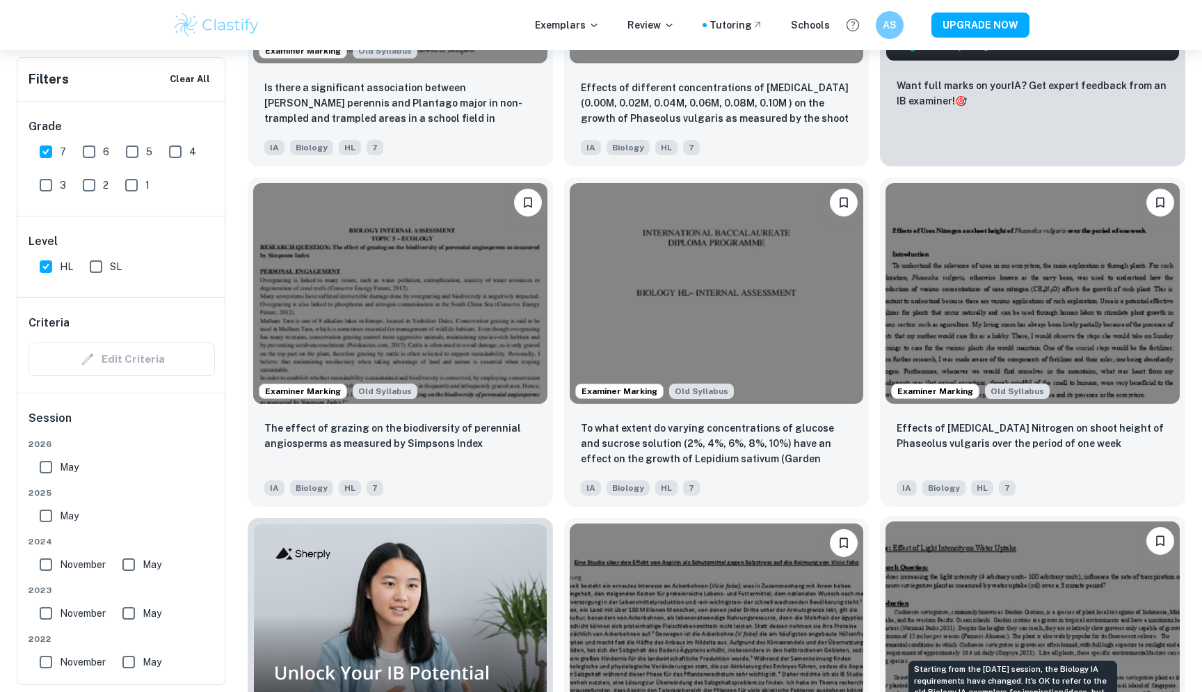
scroll to position [702, 0]
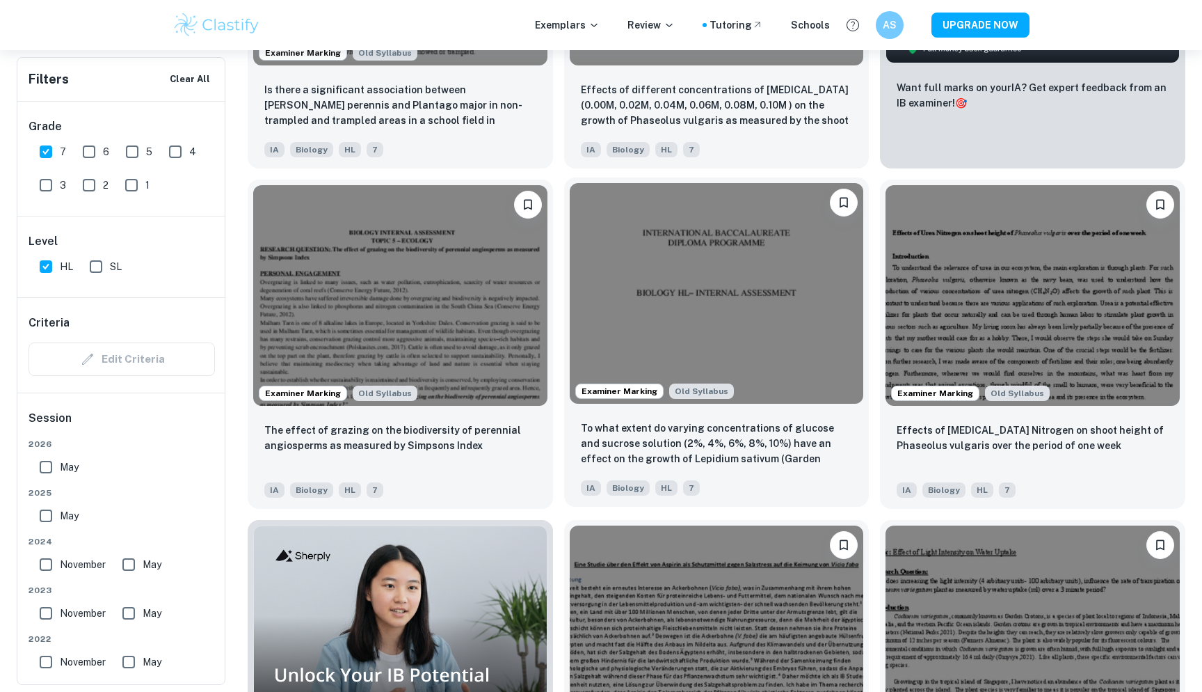
click at [783, 284] on img at bounding box center [717, 293] width 294 height 221
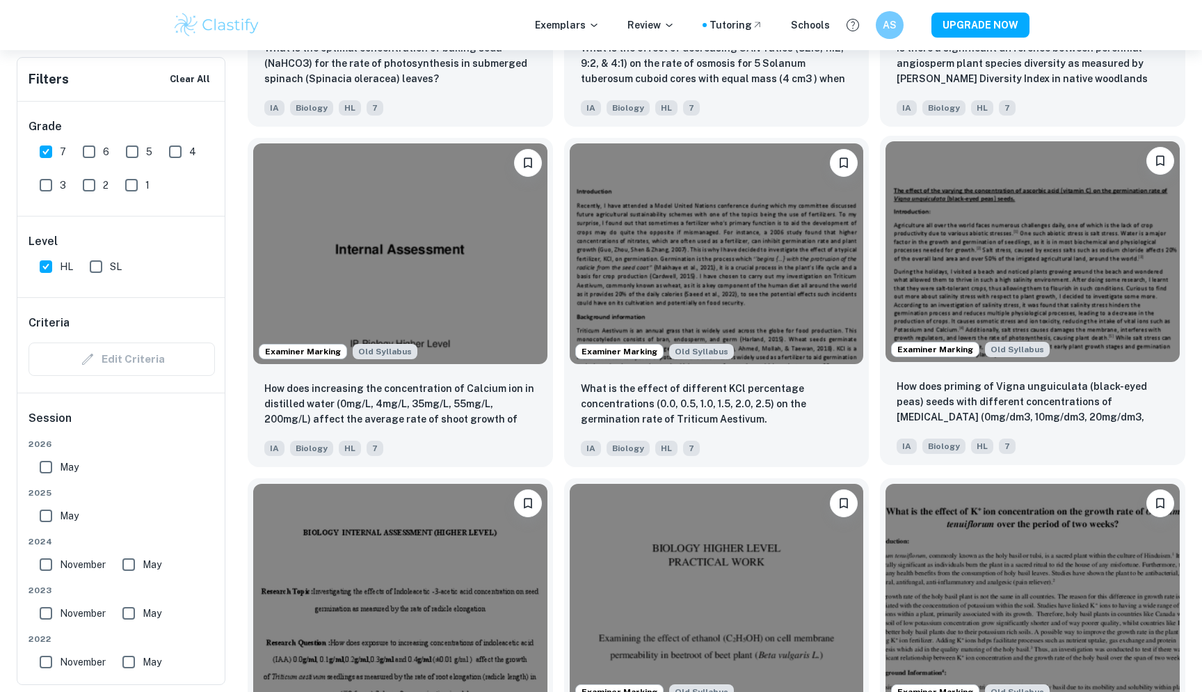
scroll to position [1765, 0]
click at [1084, 285] on img at bounding box center [1033, 251] width 294 height 221
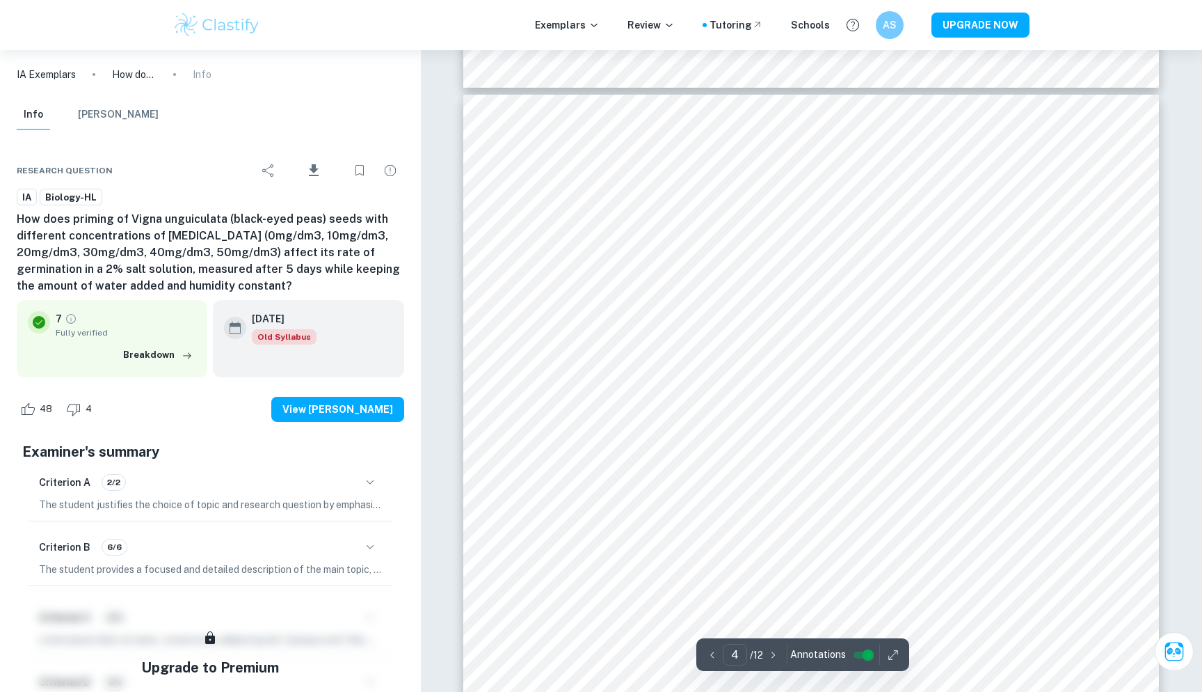
scroll to position [3165, 0]
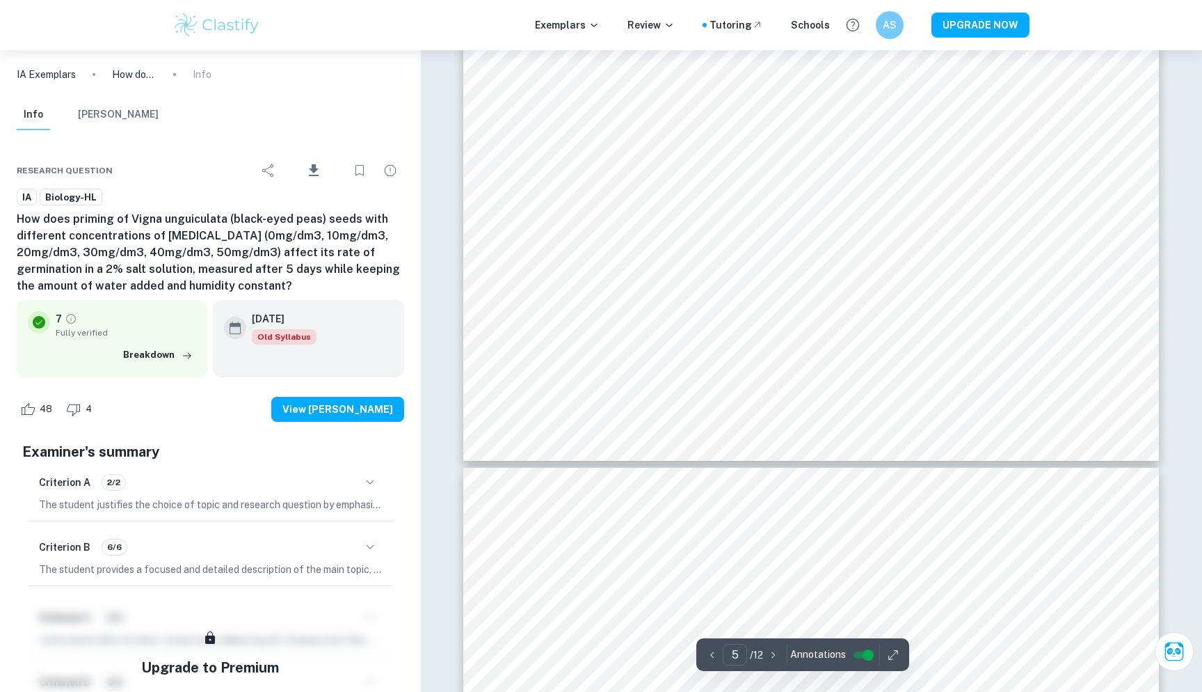
type input "6"
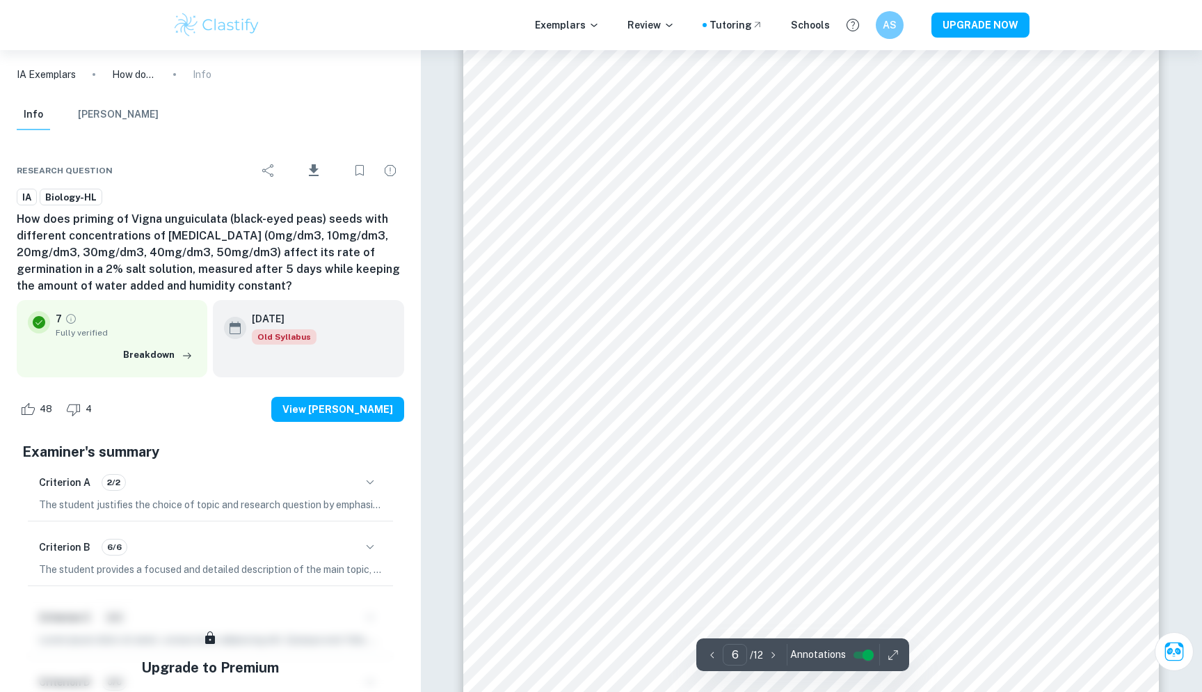
scroll to position [5211, 0]
